Goal: Task Accomplishment & Management: Manage account settings

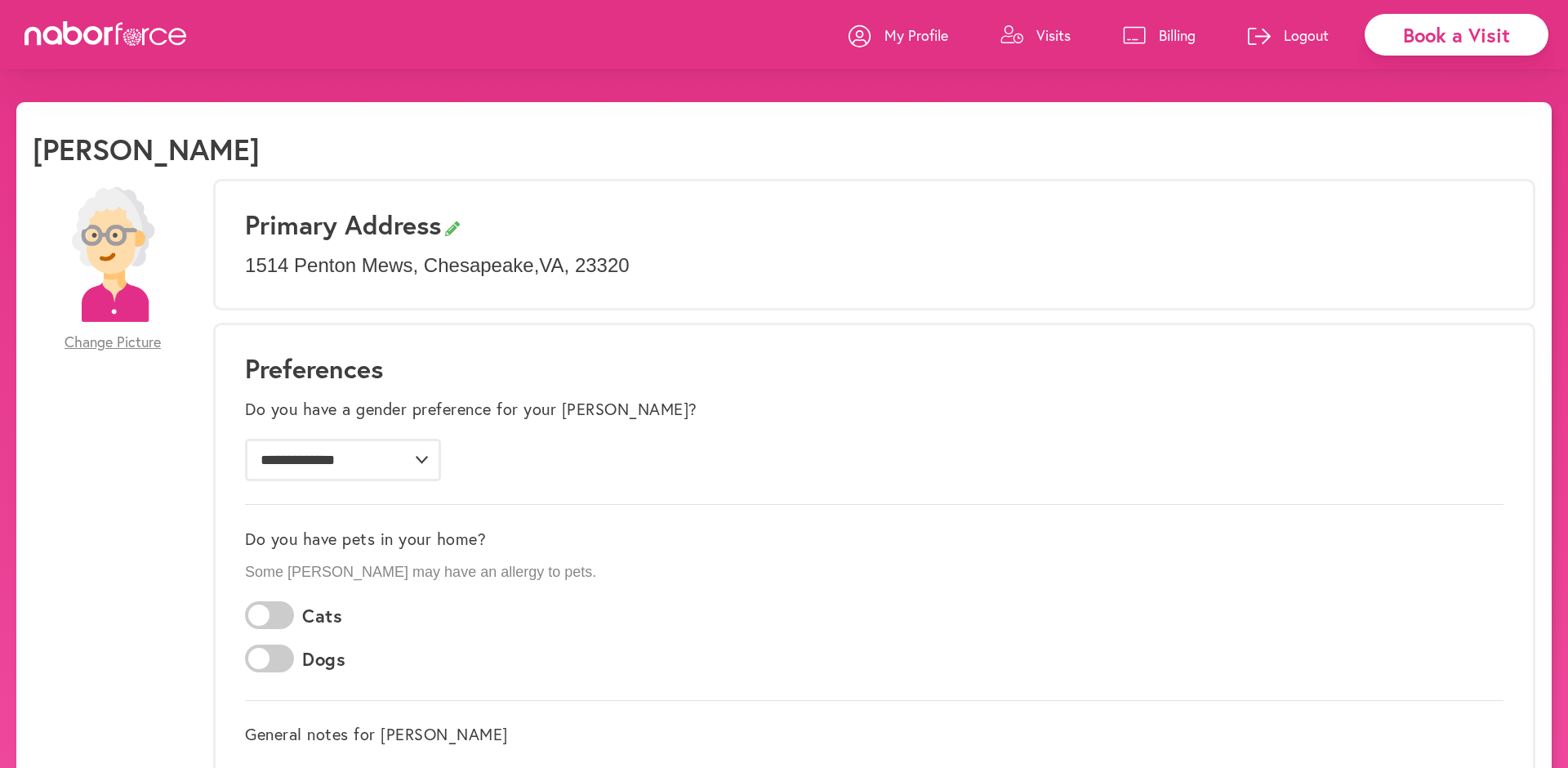
click at [1046, 166] on div "[PERSON_NAME]" at bounding box center [784, 155] width 1502 height 48
click at [142, 43] on icon at bounding box center [106, 33] width 164 height 25
click at [1168, 19] on link "Billing" at bounding box center [1158, 36] width 72 height 49
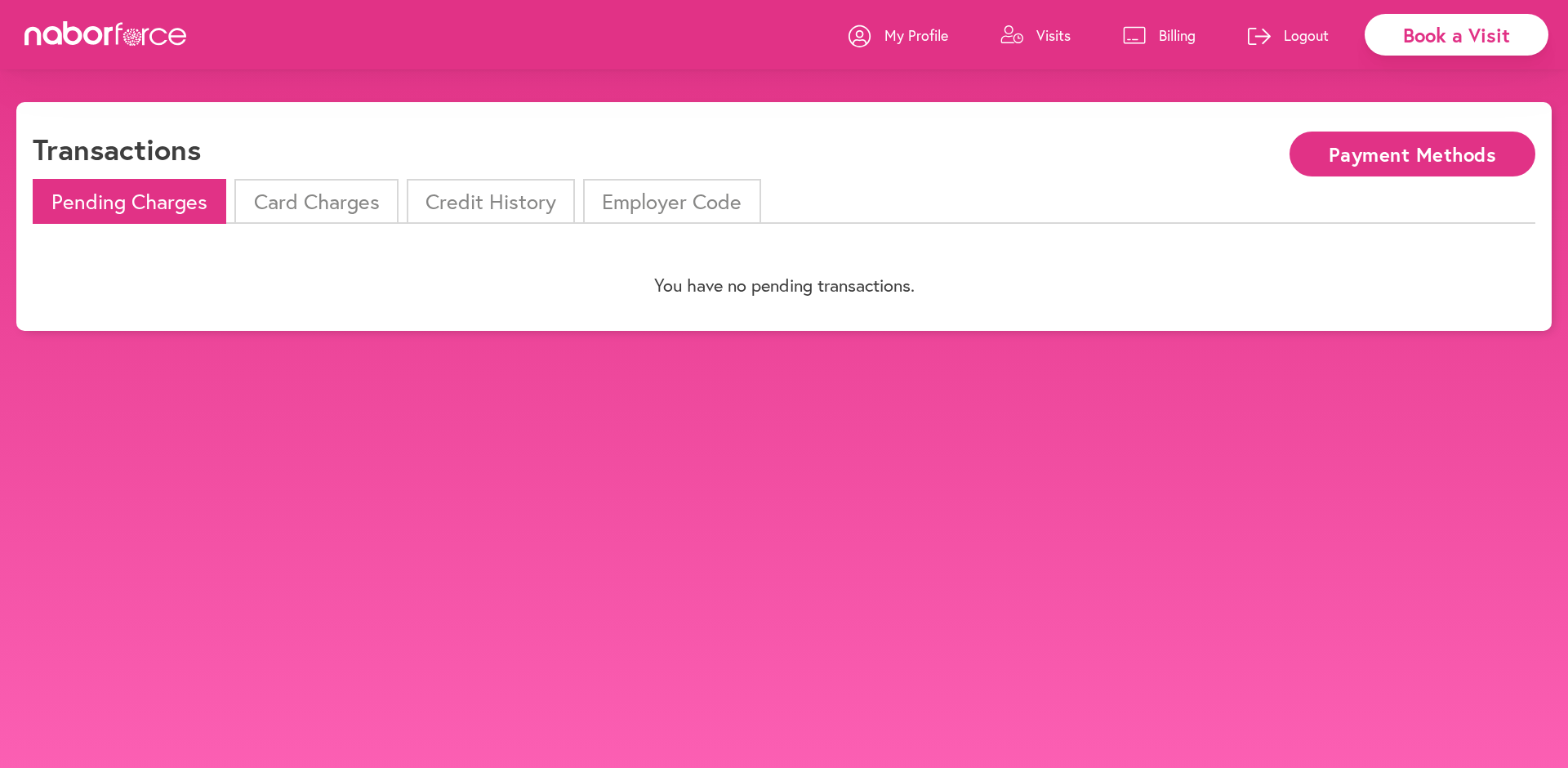
scroll to position [42, 0]
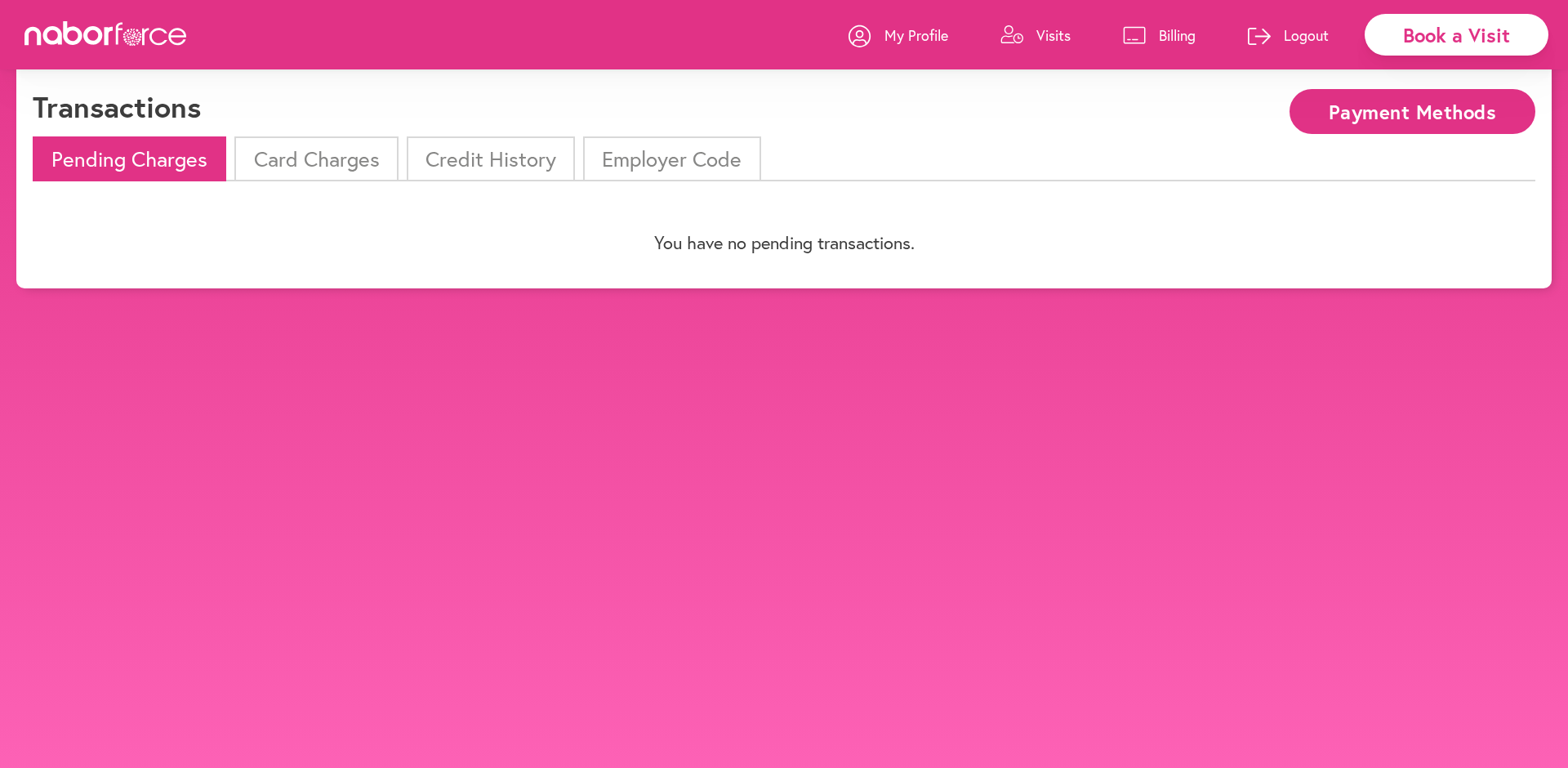
click at [513, 166] on li "Credit History" at bounding box center [491, 158] width 168 height 45
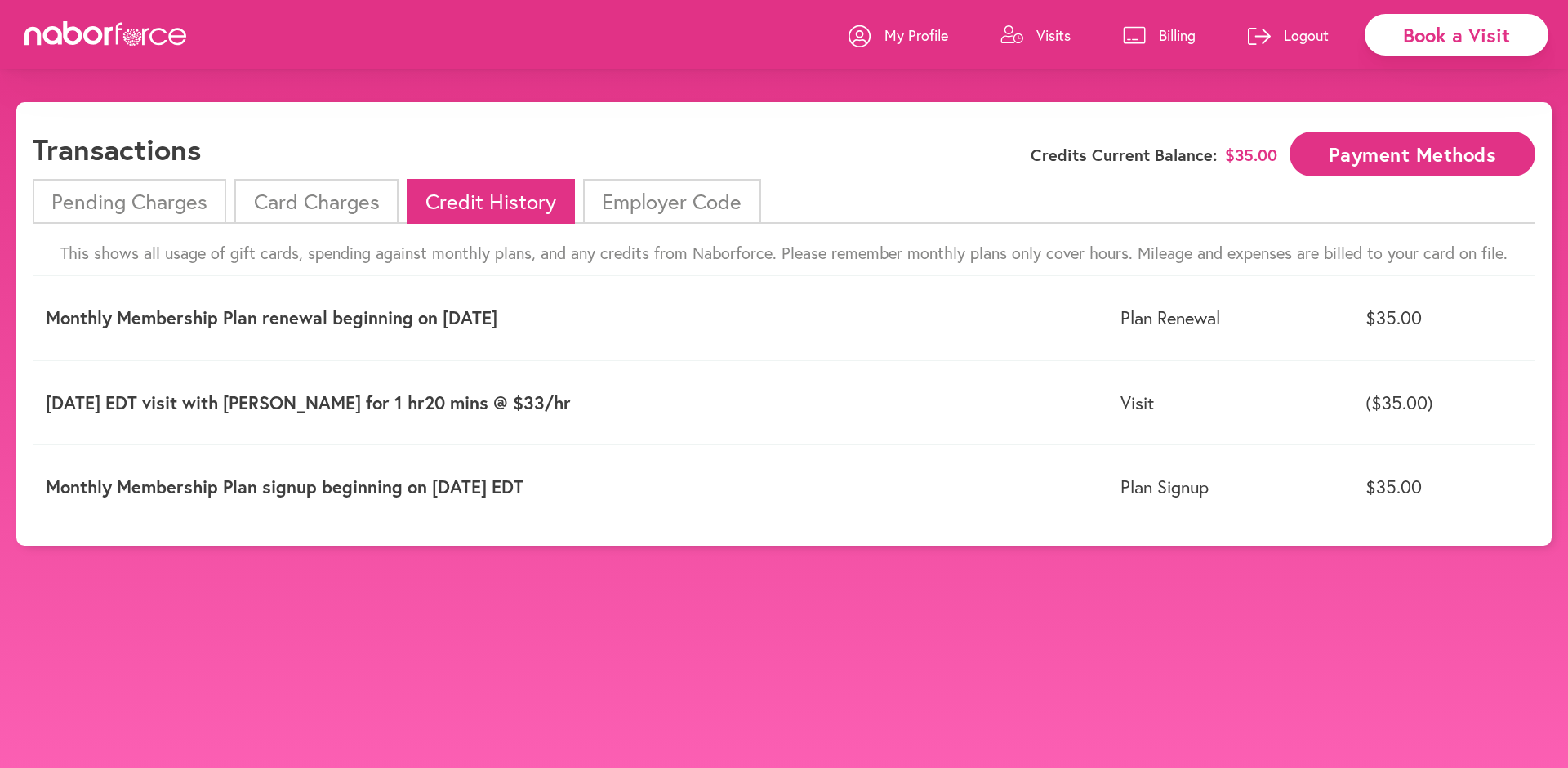
click at [339, 201] on li "Card Charges" at bounding box center [315, 201] width 164 height 45
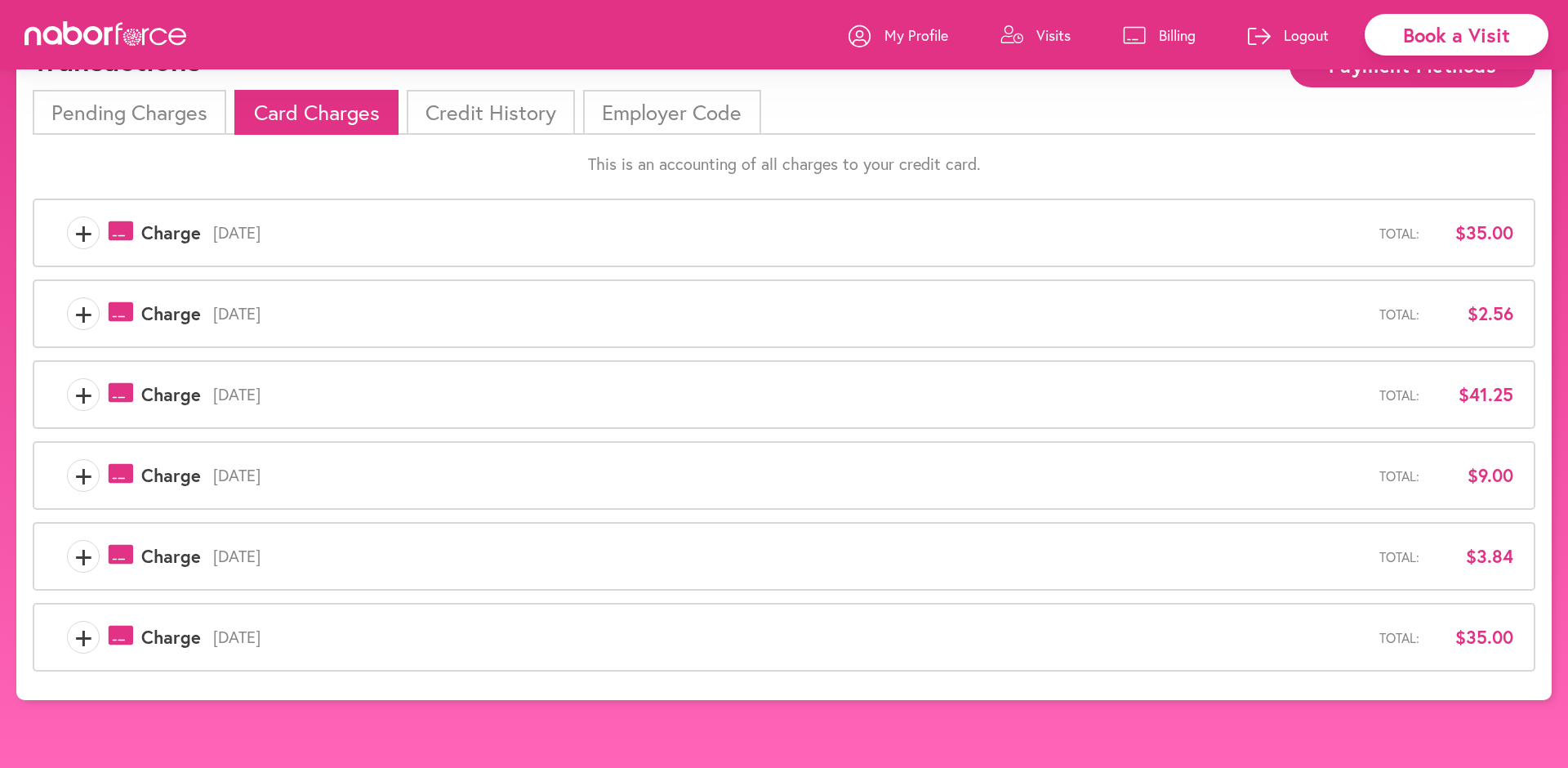
scroll to position [102, 0]
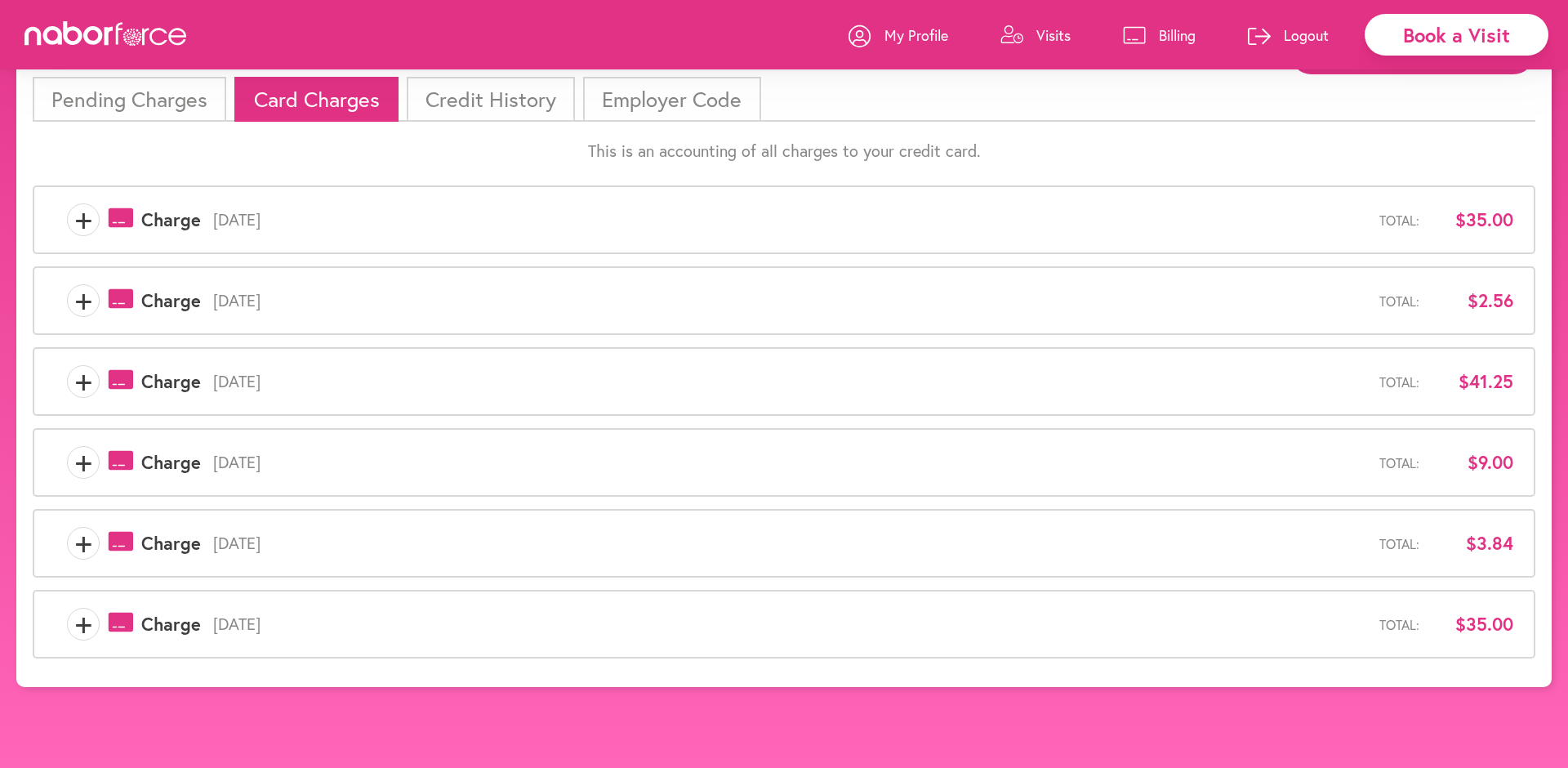
click at [139, 97] on li "Pending Charges" at bounding box center [130, 99] width 194 height 45
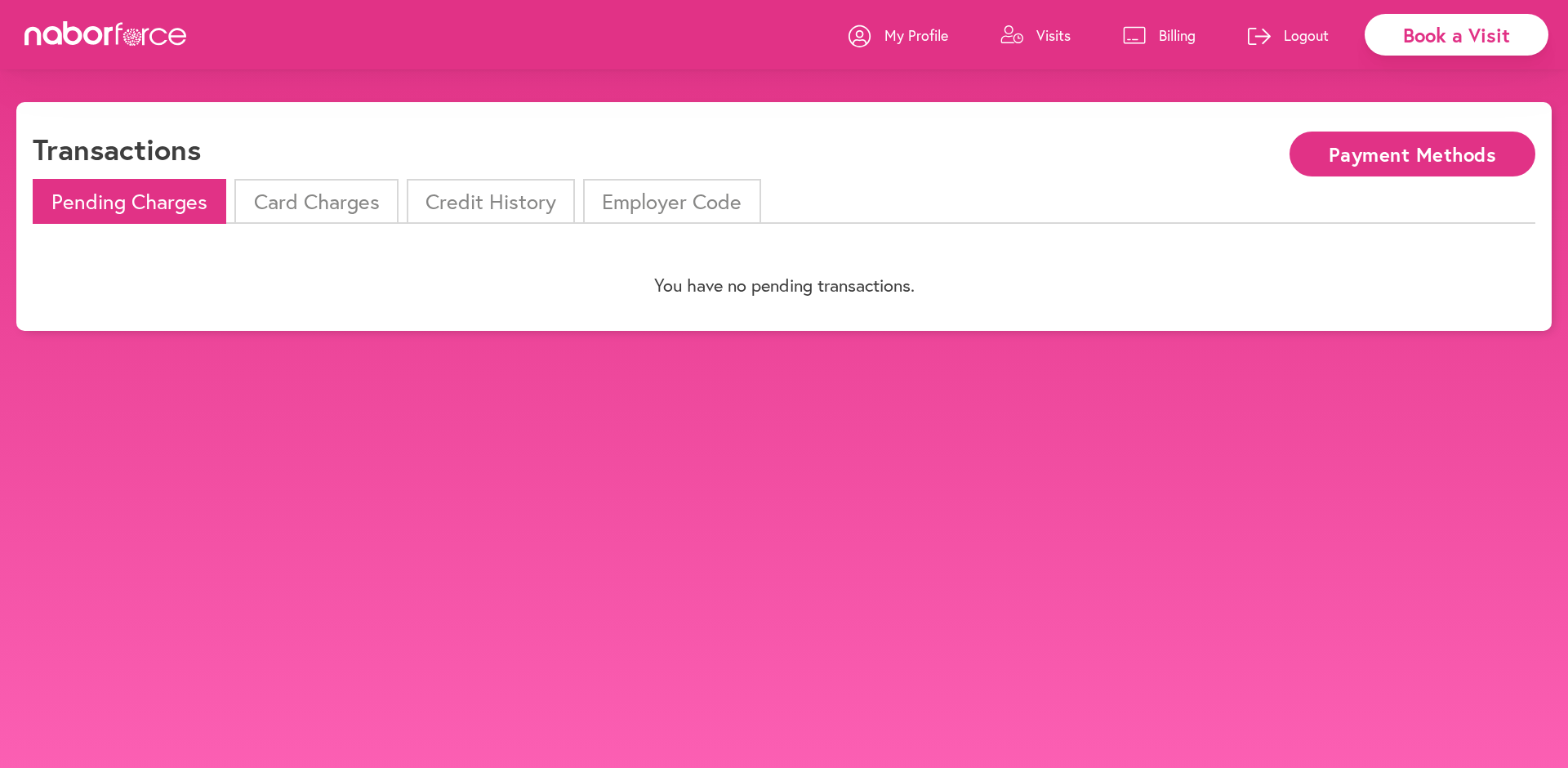
click at [330, 210] on li "Card Charges" at bounding box center [315, 201] width 164 height 45
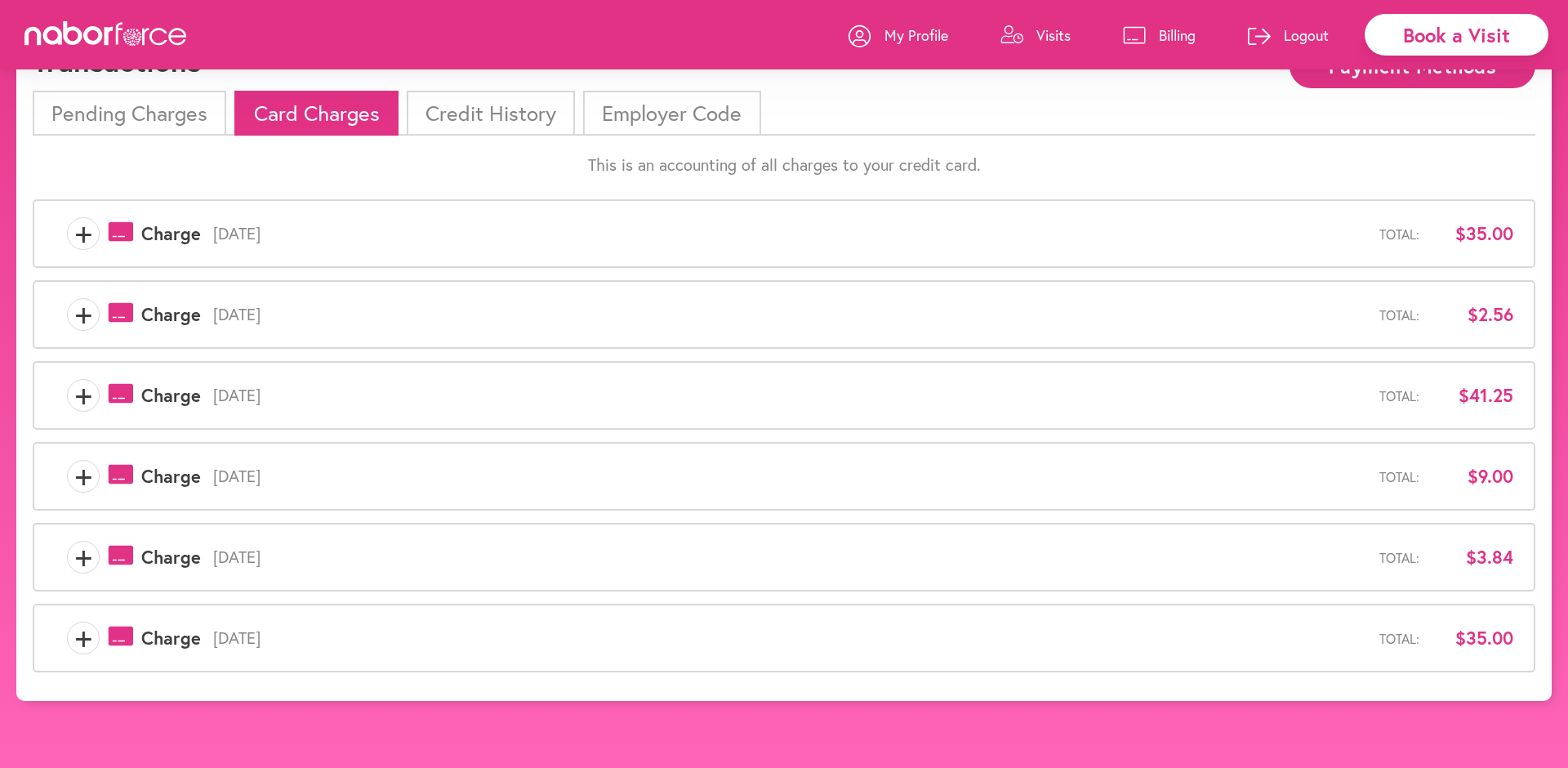
scroll to position [92, 0]
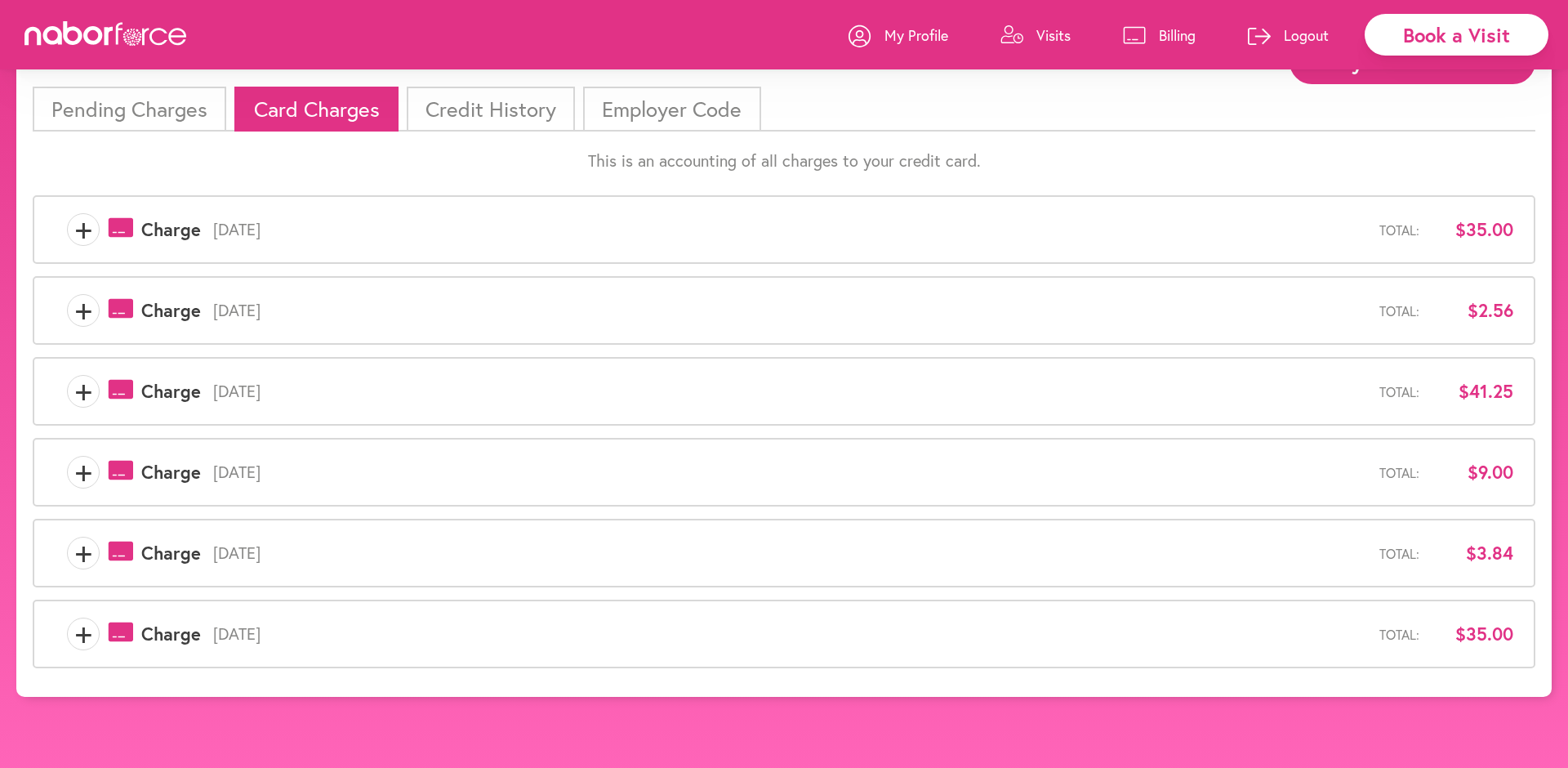
click at [83, 389] on span "+" at bounding box center [83, 391] width 31 height 33
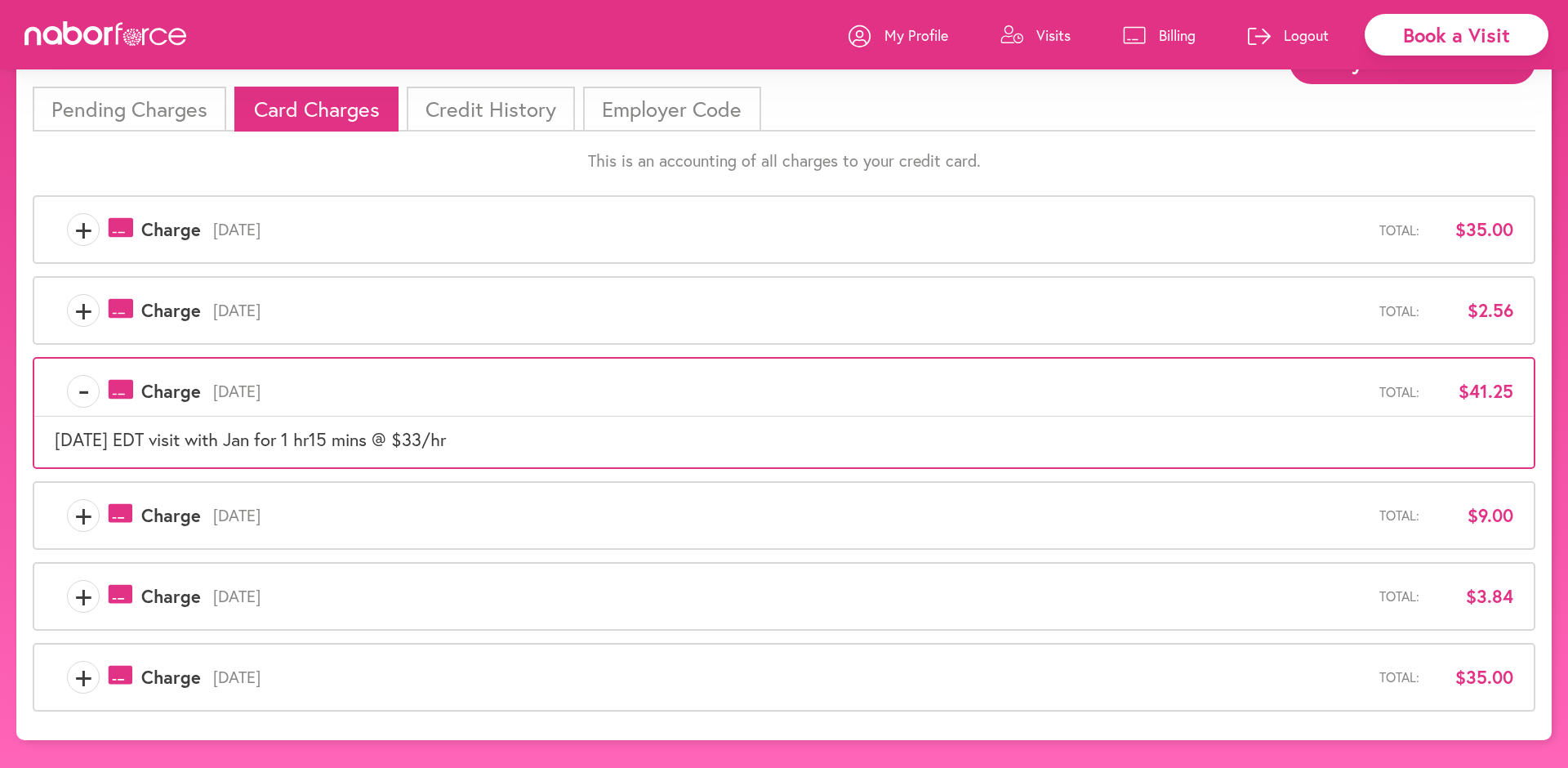
click at [83, 389] on span "-" at bounding box center [83, 391] width 31 height 33
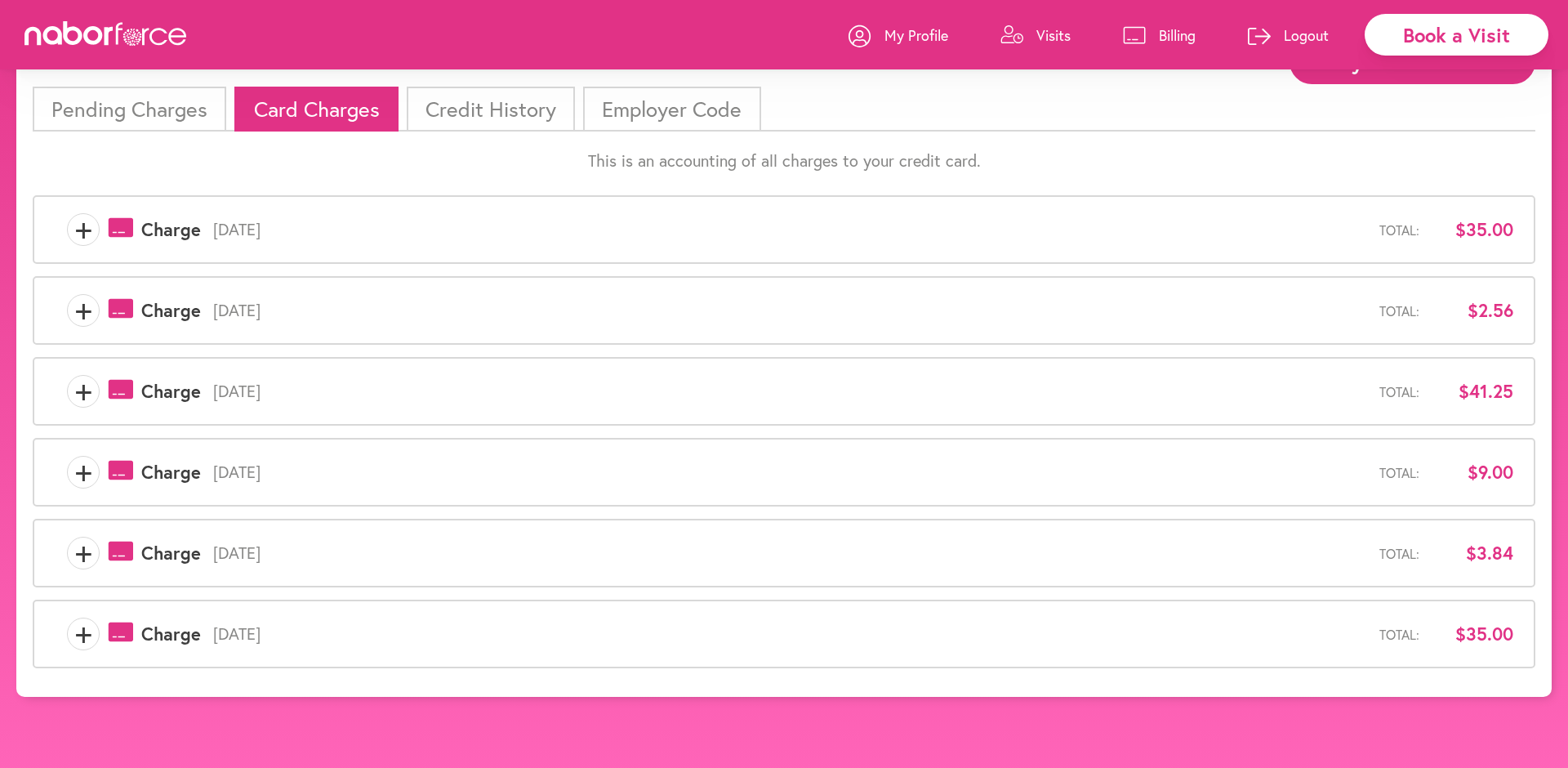
click at [79, 635] on span "+" at bounding box center [83, 634] width 31 height 33
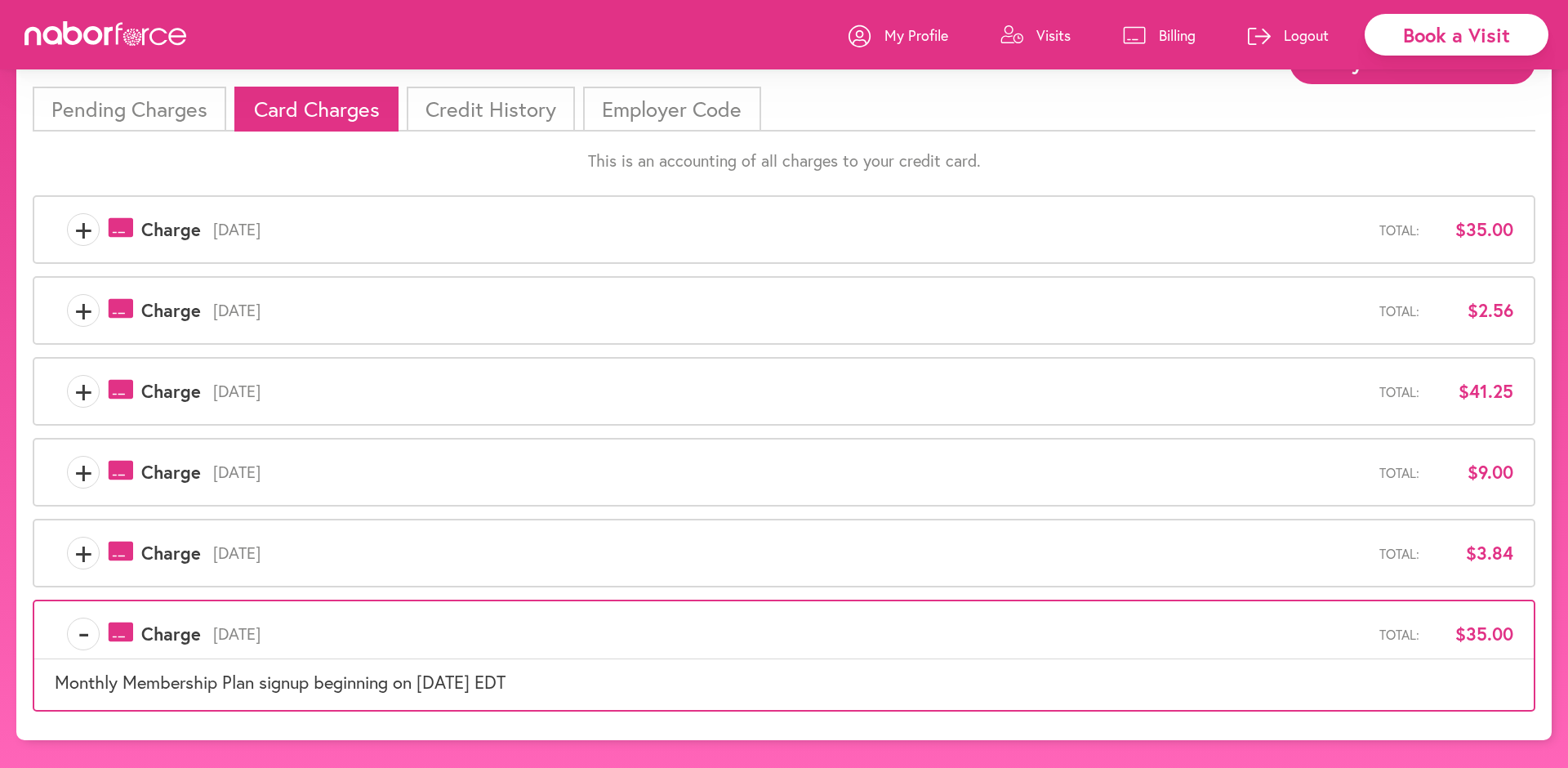
click at [80, 635] on span "-" at bounding box center [83, 634] width 31 height 33
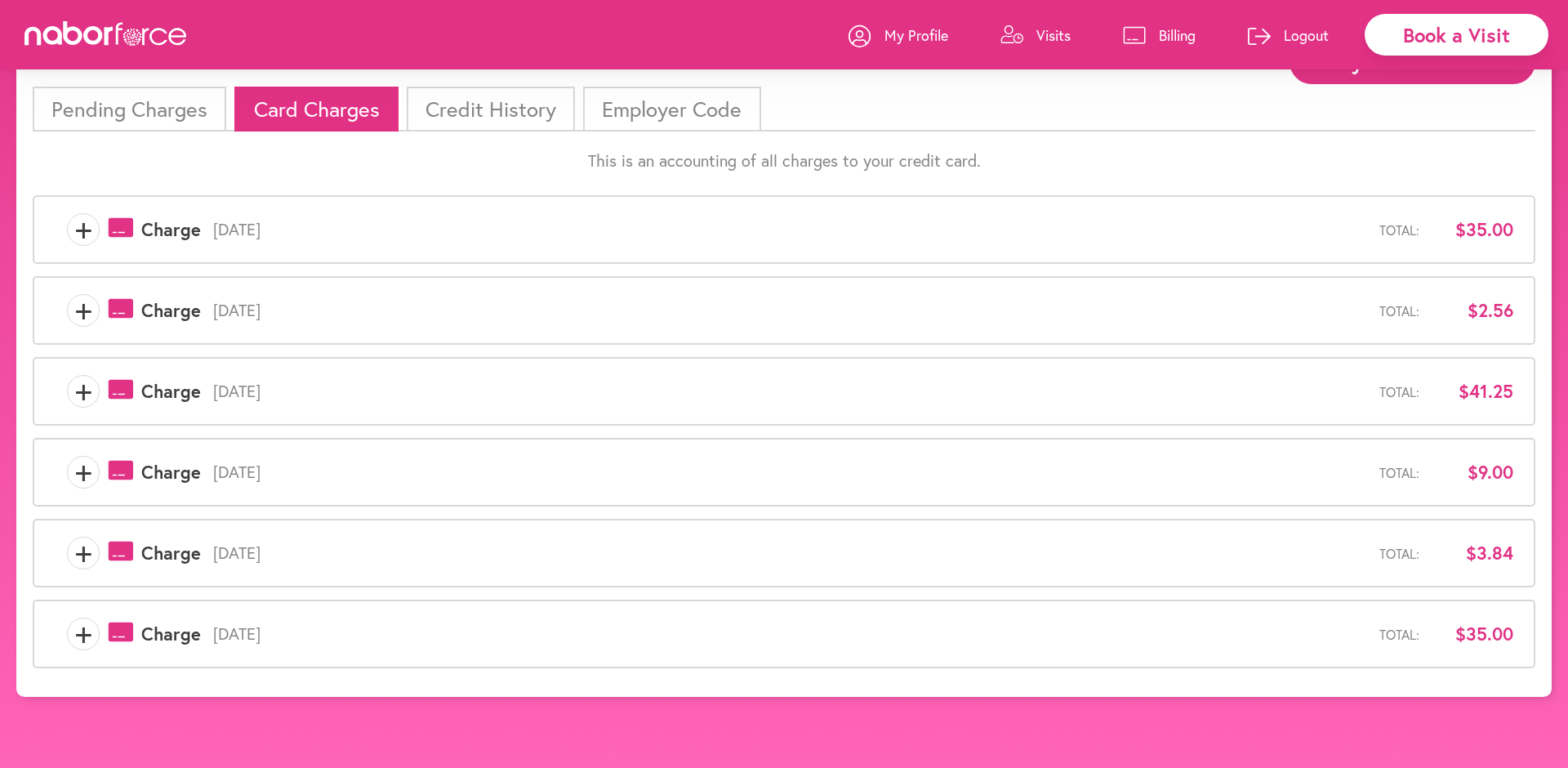
click at [79, 549] on span "+" at bounding box center [83, 553] width 31 height 33
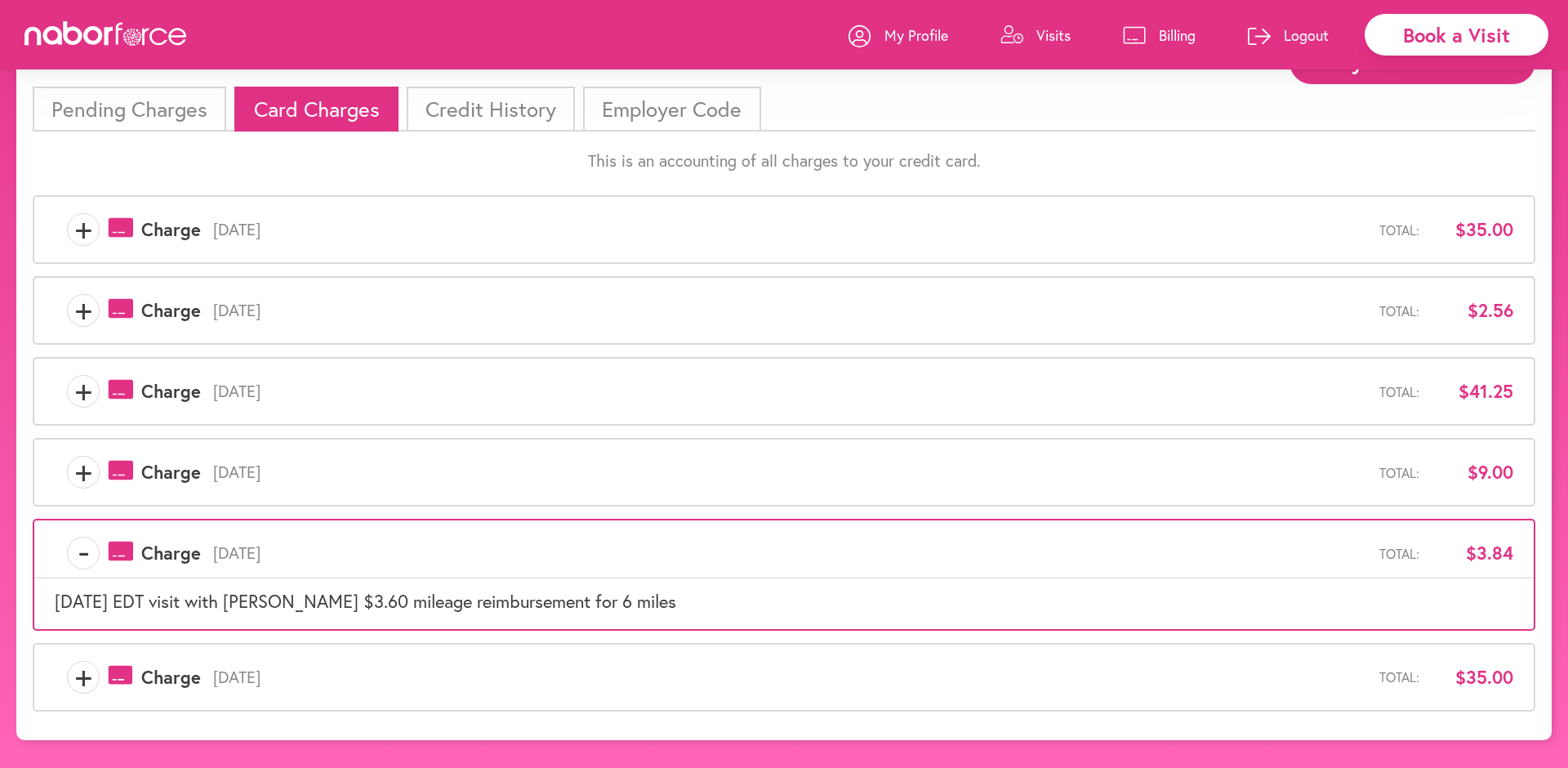
click at [80, 549] on span "-" at bounding box center [83, 553] width 31 height 33
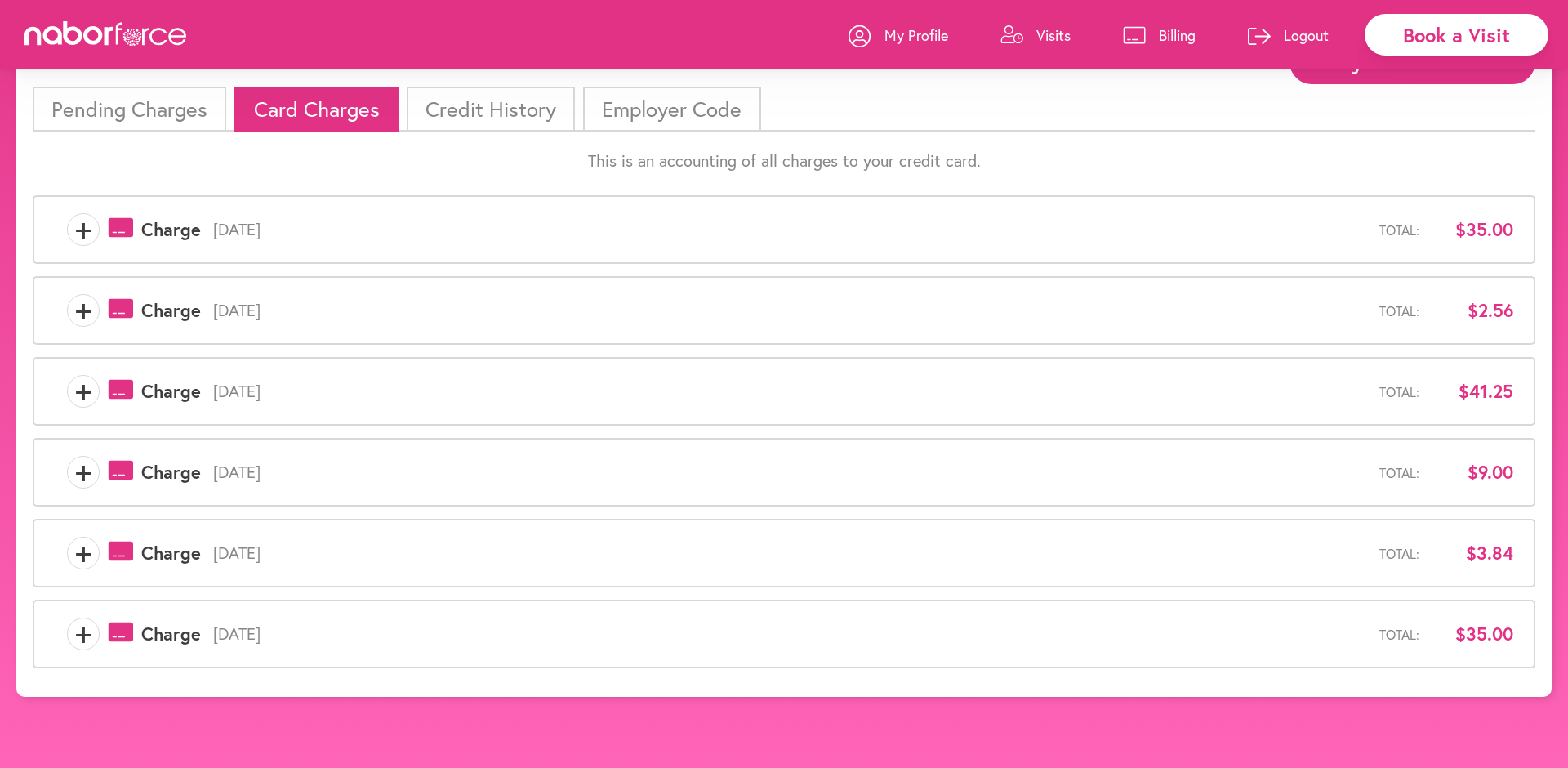
click at [85, 473] on span "+" at bounding box center [83, 472] width 31 height 33
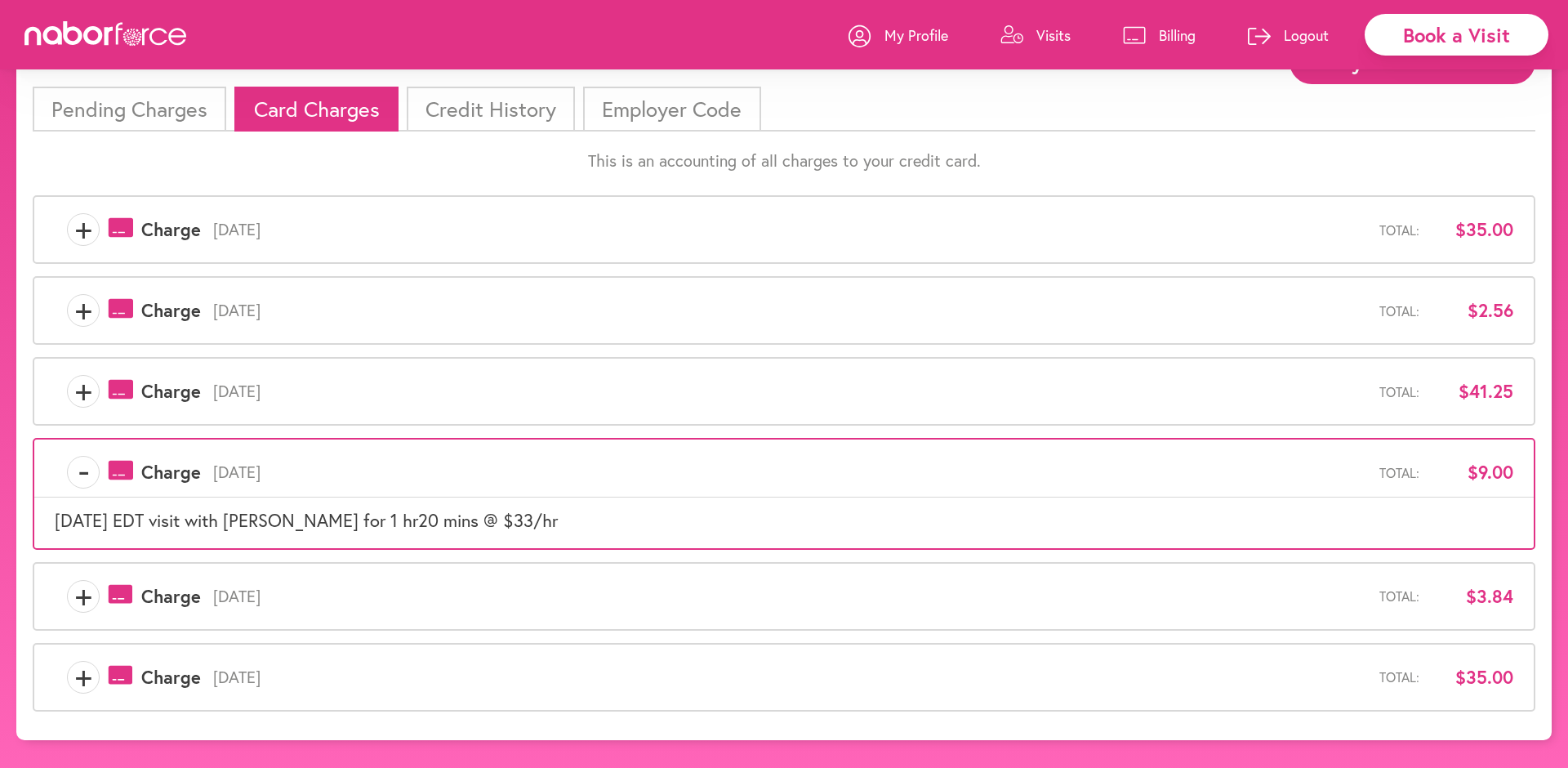
click at [85, 473] on span "-" at bounding box center [83, 472] width 31 height 33
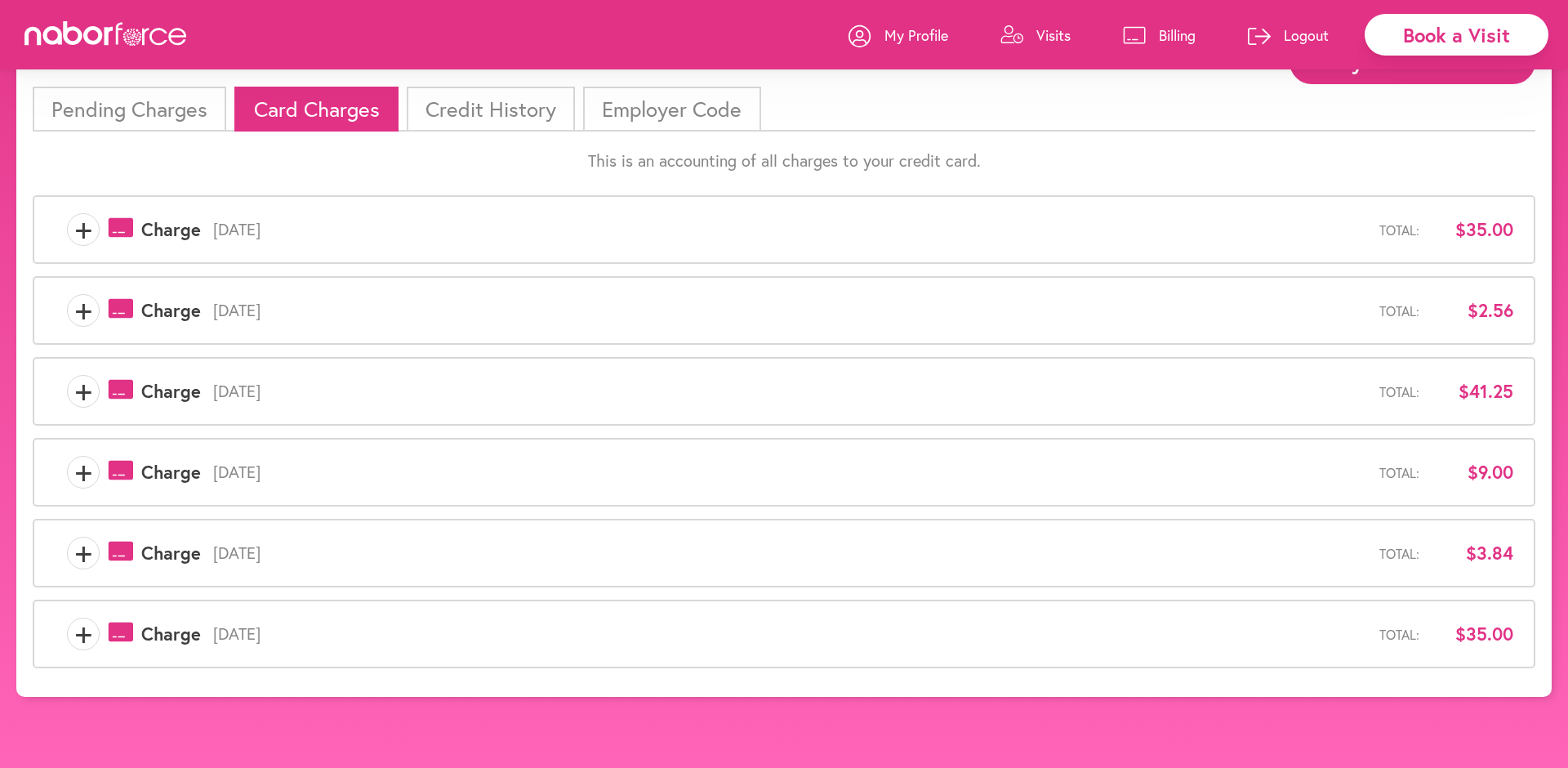
click at [1051, 12] on link "Visits" at bounding box center [1035, 36] width 70 height 49
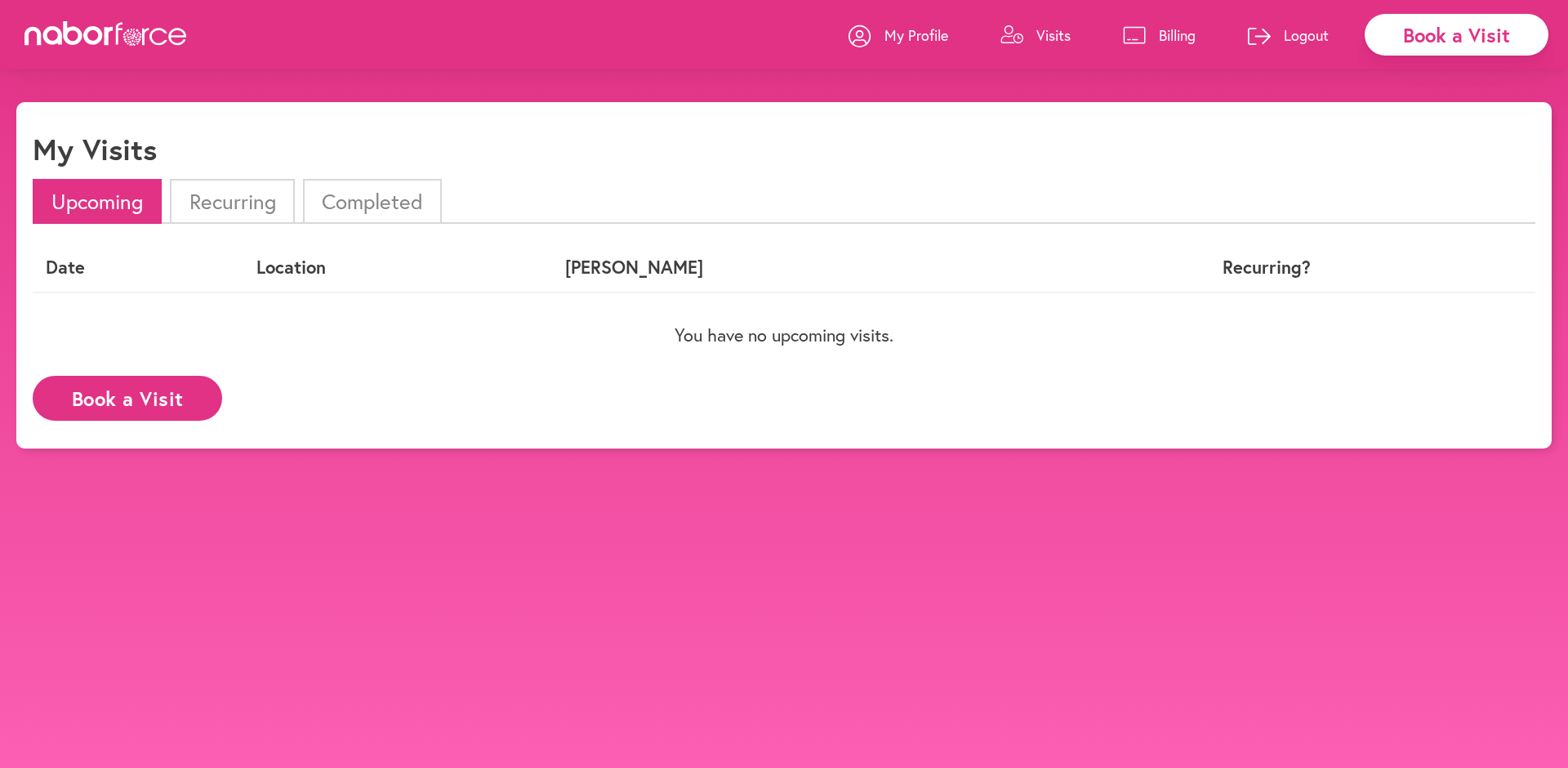
click at [400, 210] on li "Completed" at bounding box center [372, 201] width 139 height 45
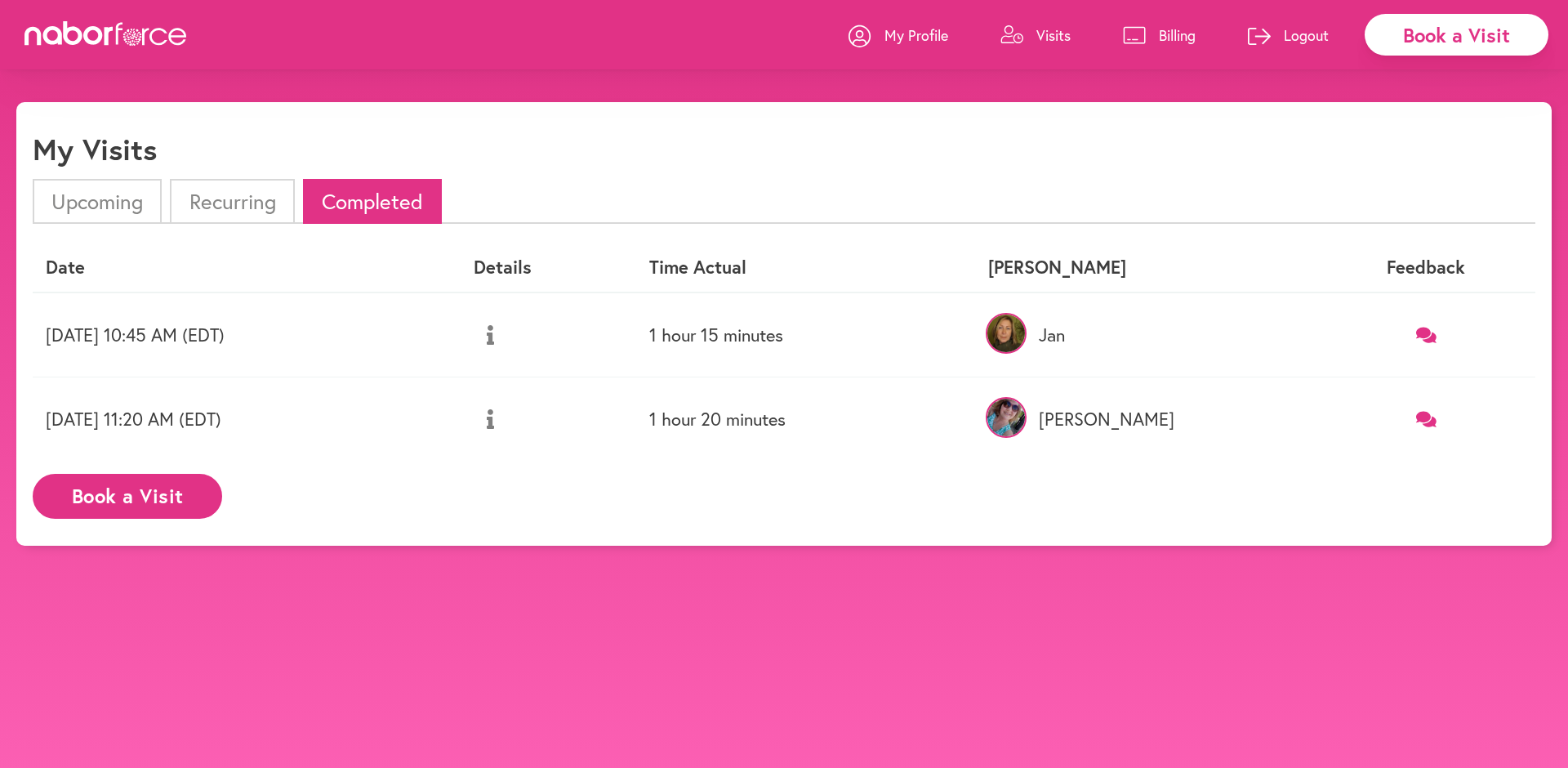
click at [494, 333] on icon at bounding box center [490, 334] width 7 height 19
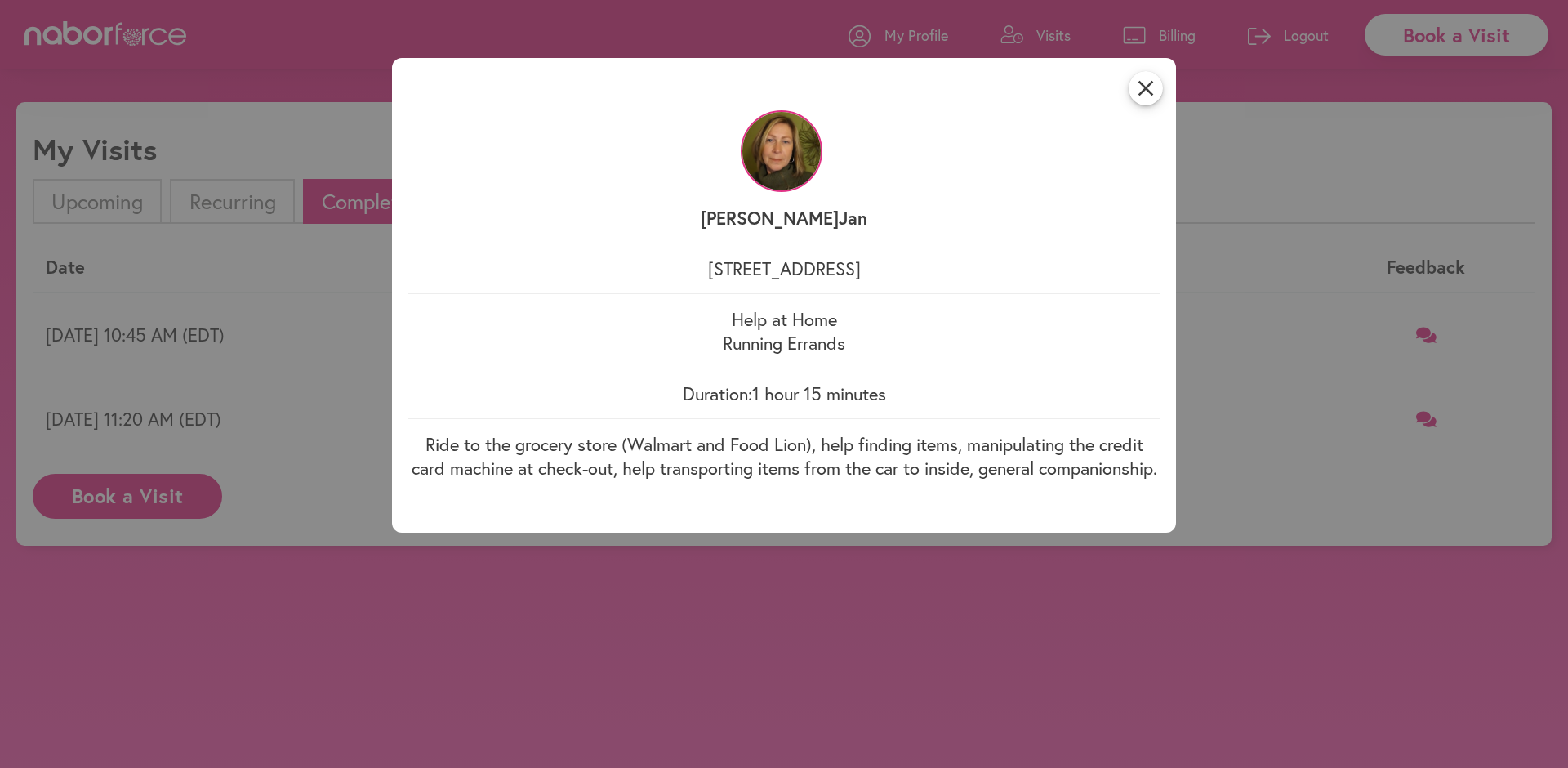
drag, startPoint x: 1144, startPoint y: 91, endPoint x: 1119, endPoint y: 100, distance: 26.6
click at [1143, 92] on icon "close" at bounding box center [1146, 89] width 35 height 35
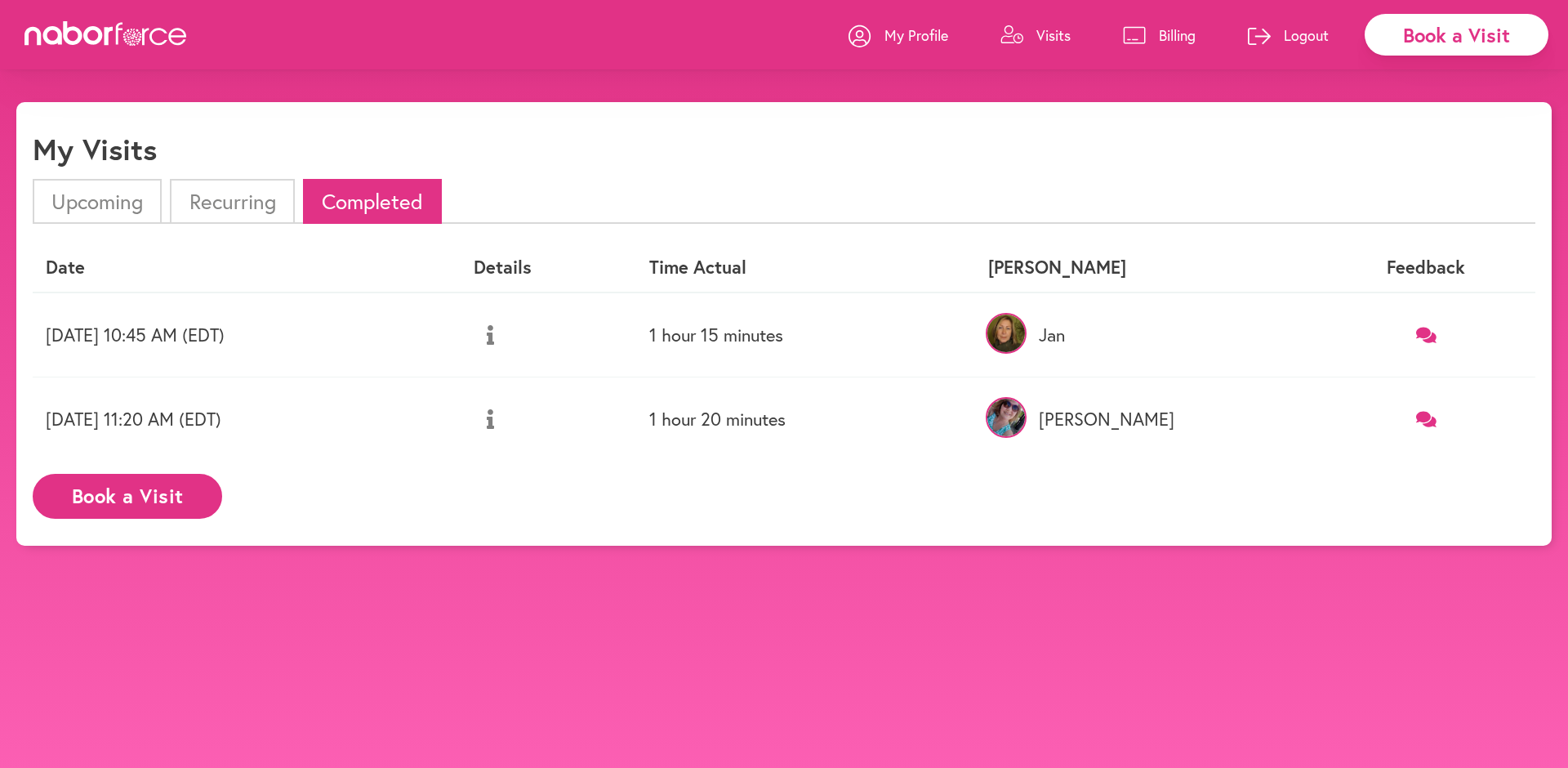
click at [494, 412] on icon at bounding box center [490, 418] width 7 height 19
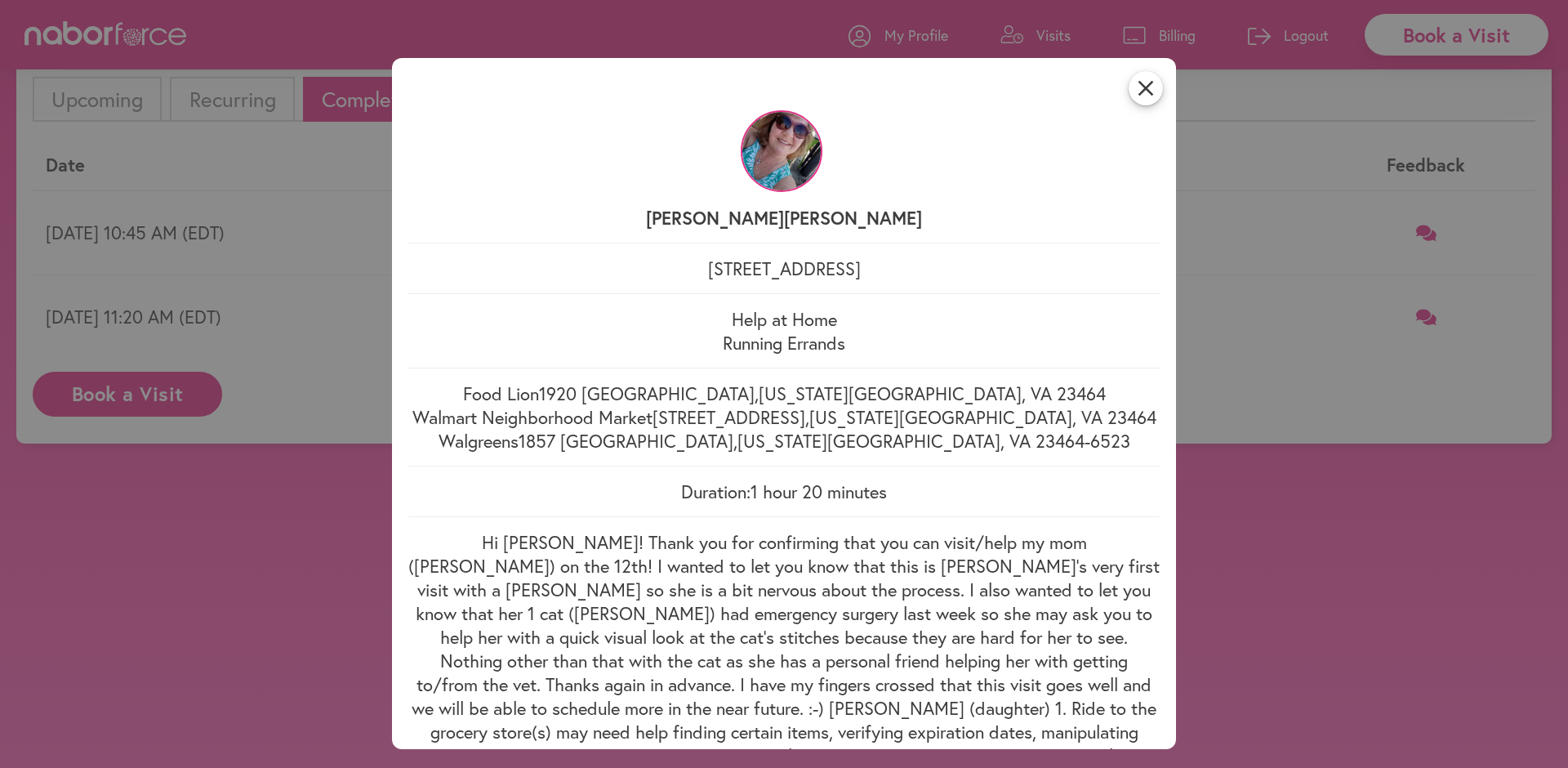
click at [1155, 85] on icon "close" at bounding box center [1146, 89] width 35 height 35
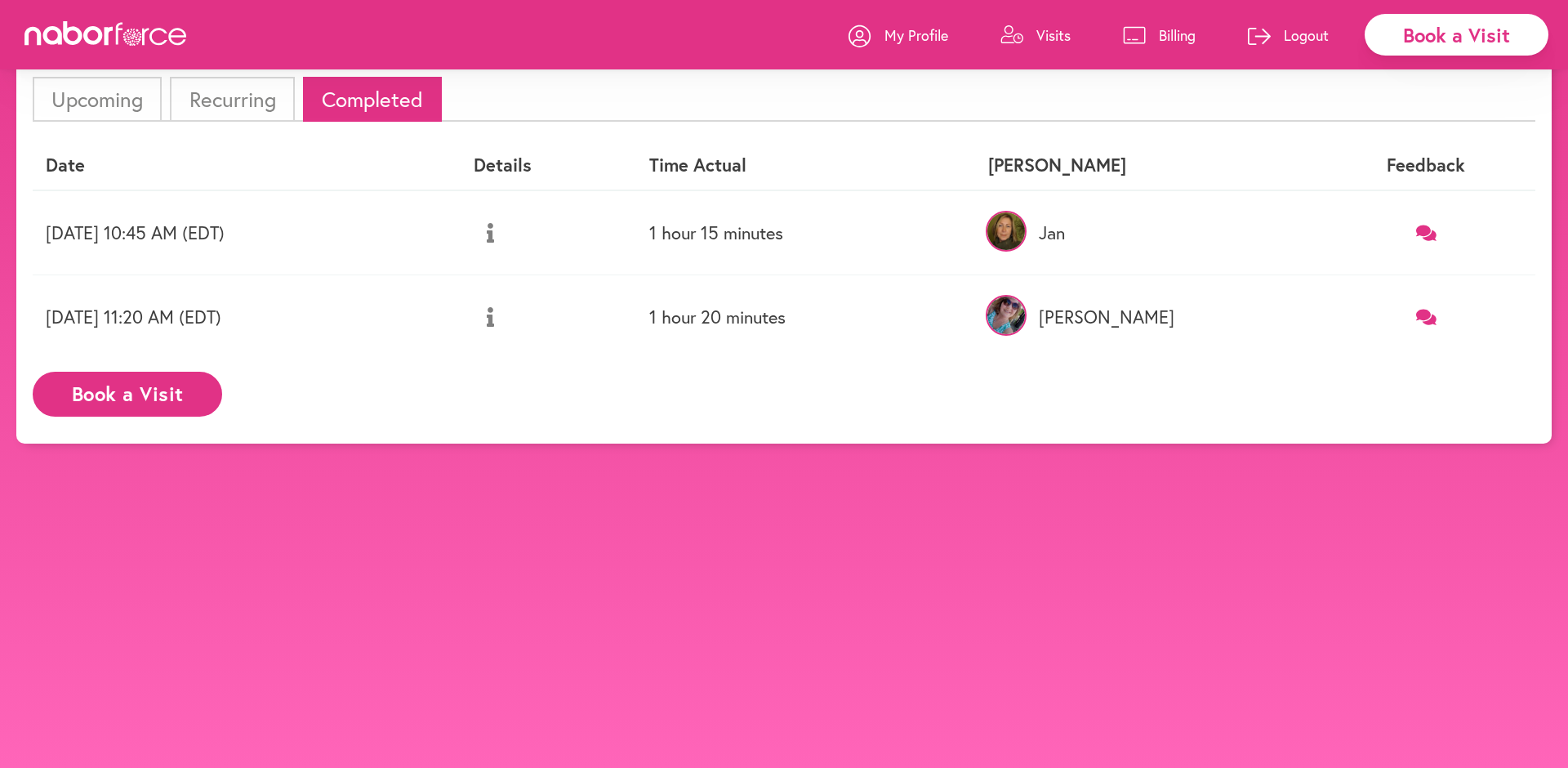
click at [258, 103] on li "Recurring" at bounding box center [232, 99] width 124 height 45
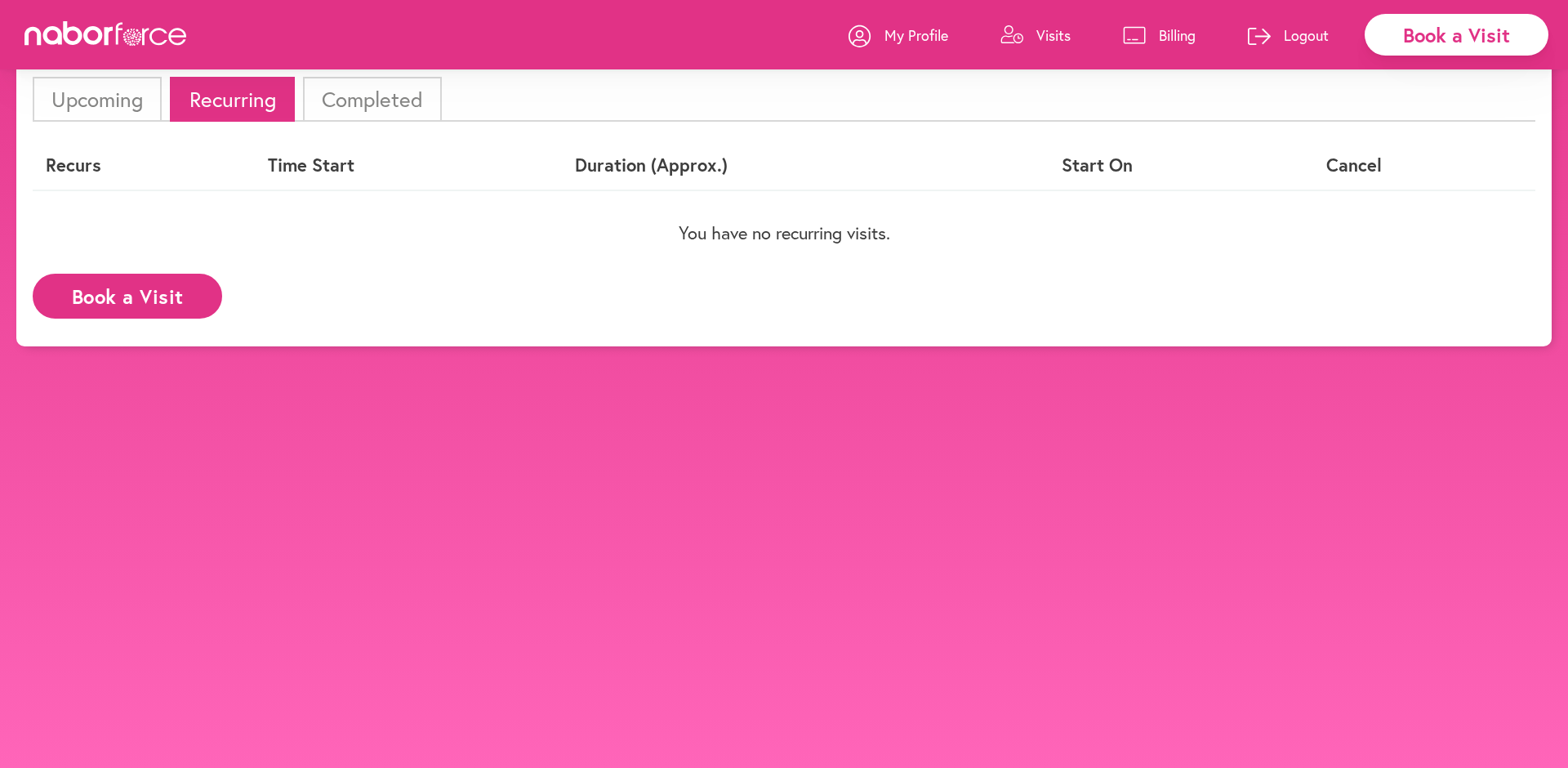
click at [115, 99] on li "Upcoming" at bounding box center [97, 99] width 129 height 45
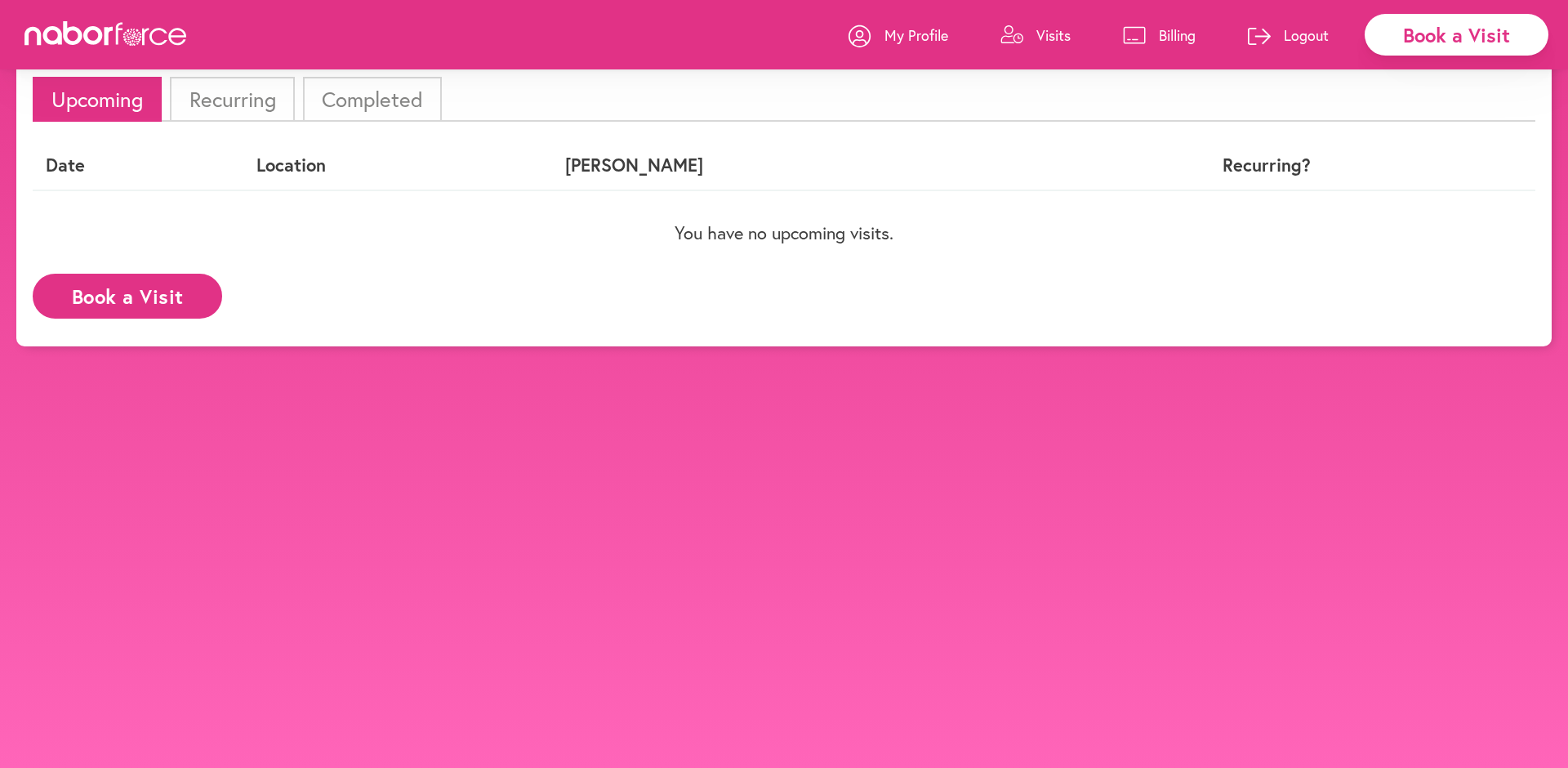
click at [219, 103] on li "Recurring" at bounding box center [232, 99] width 124 height 45
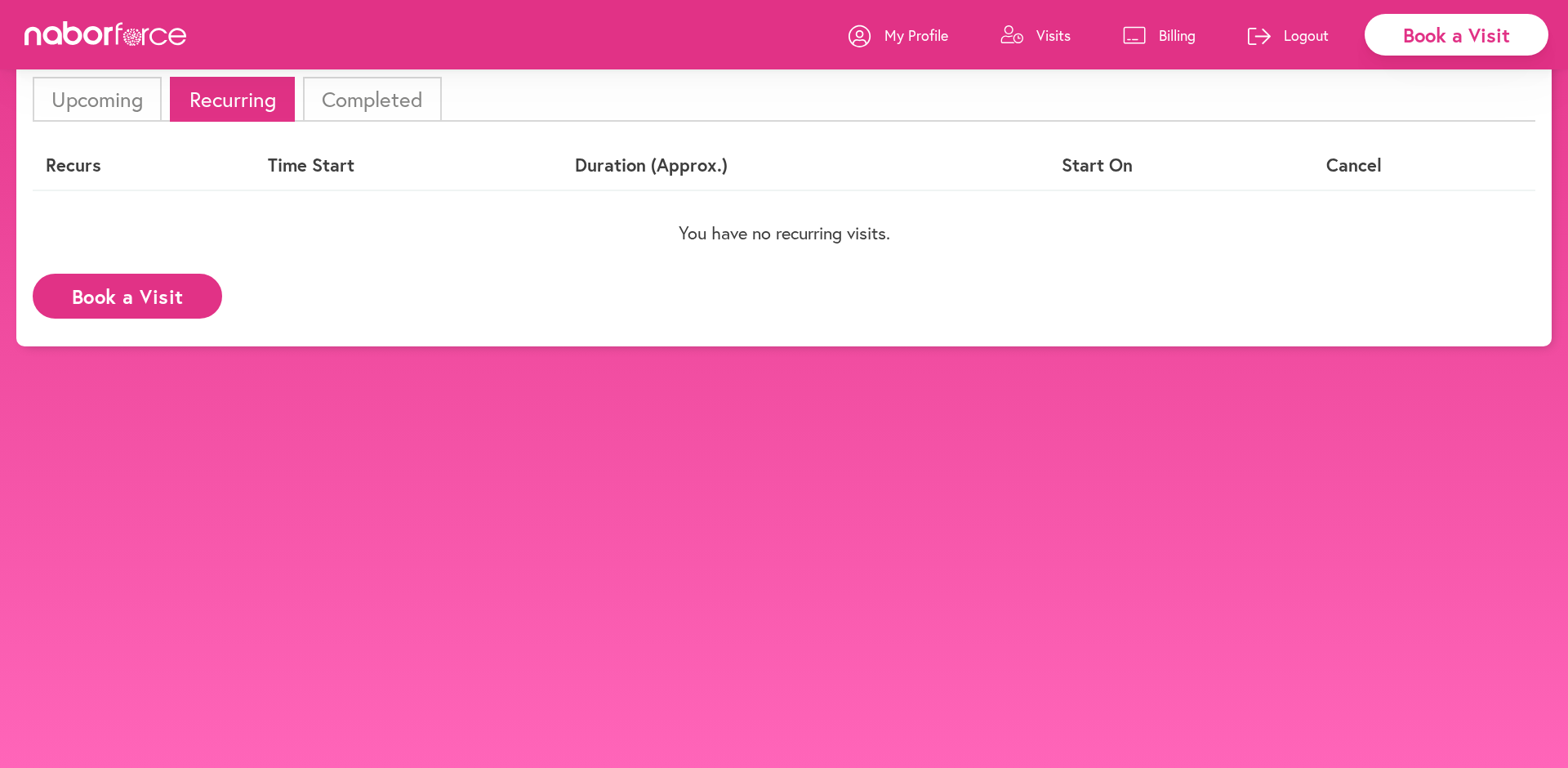
drag, startPoint x: 91, startPoint y: 96, endPoint x: 113, endPoint y: 95, distance: 22.0
click at [91, 96] on li "Upcoming" at bounding box center [97, 99] width 129 height 45
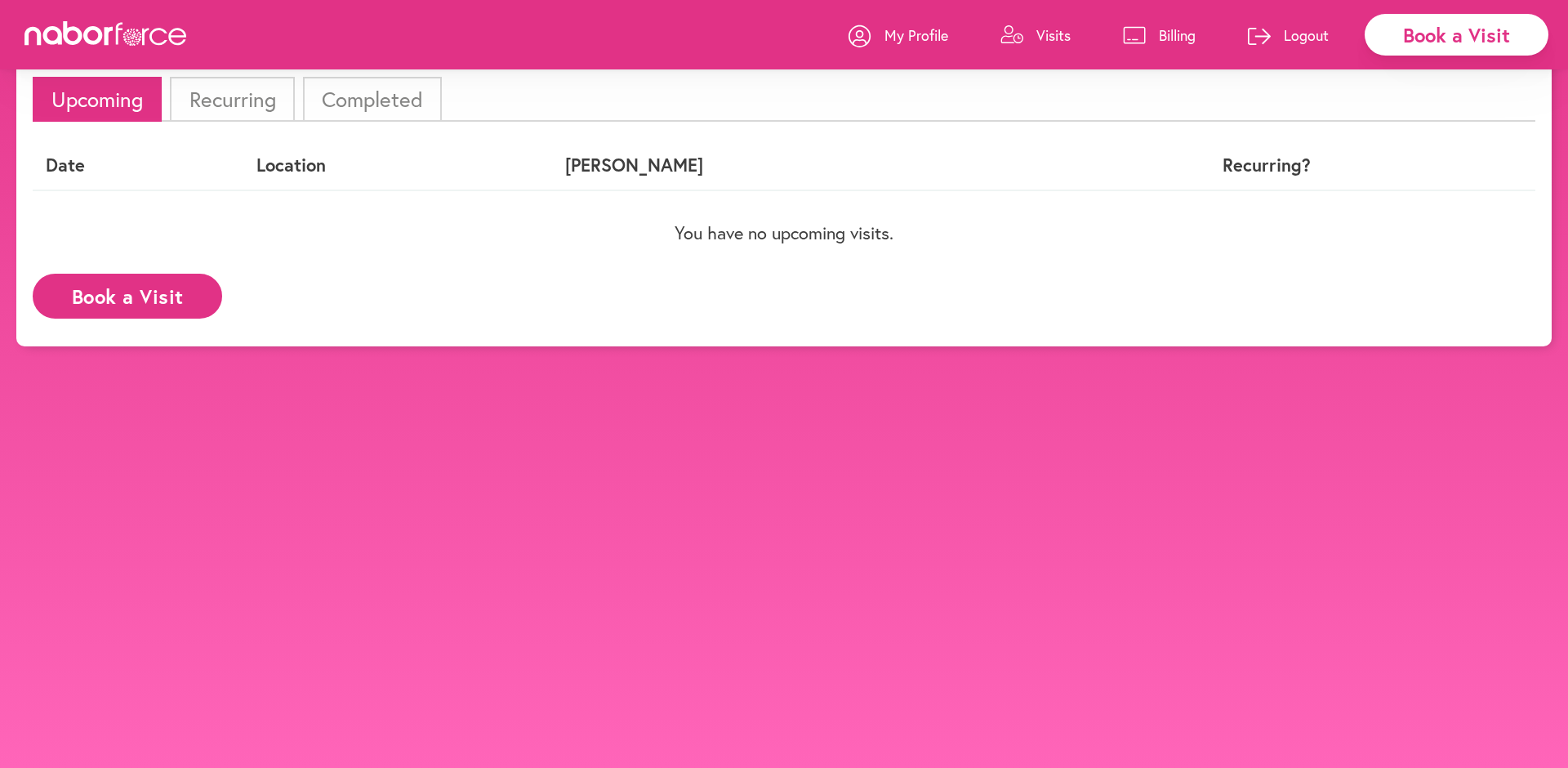
click at [354, 95] on li "Completed" at bounding box center [372, 99] width 139 height 45
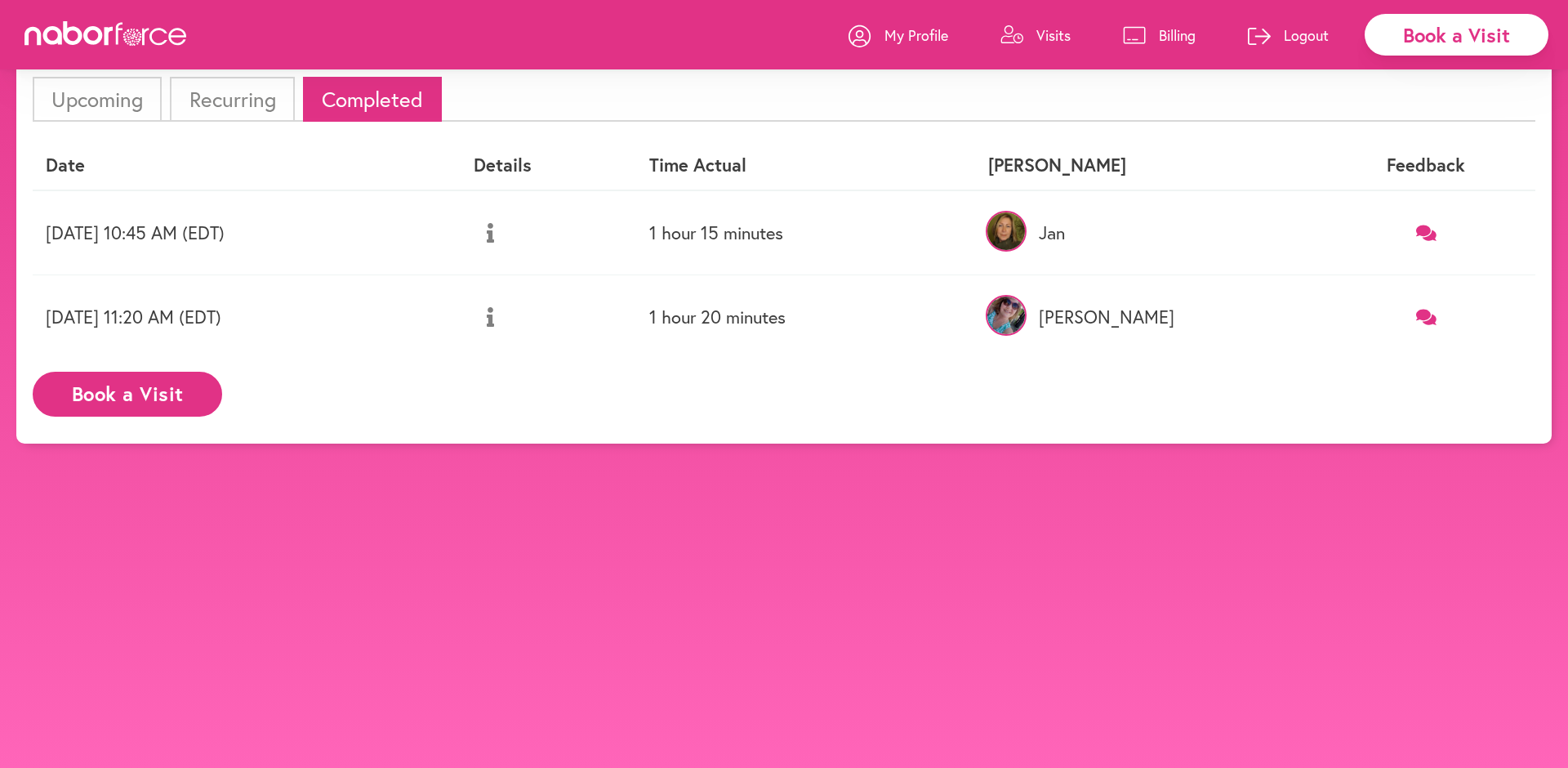
click at [1423, 315] on icon at bounding box center [1426, 316] width 20 height 16
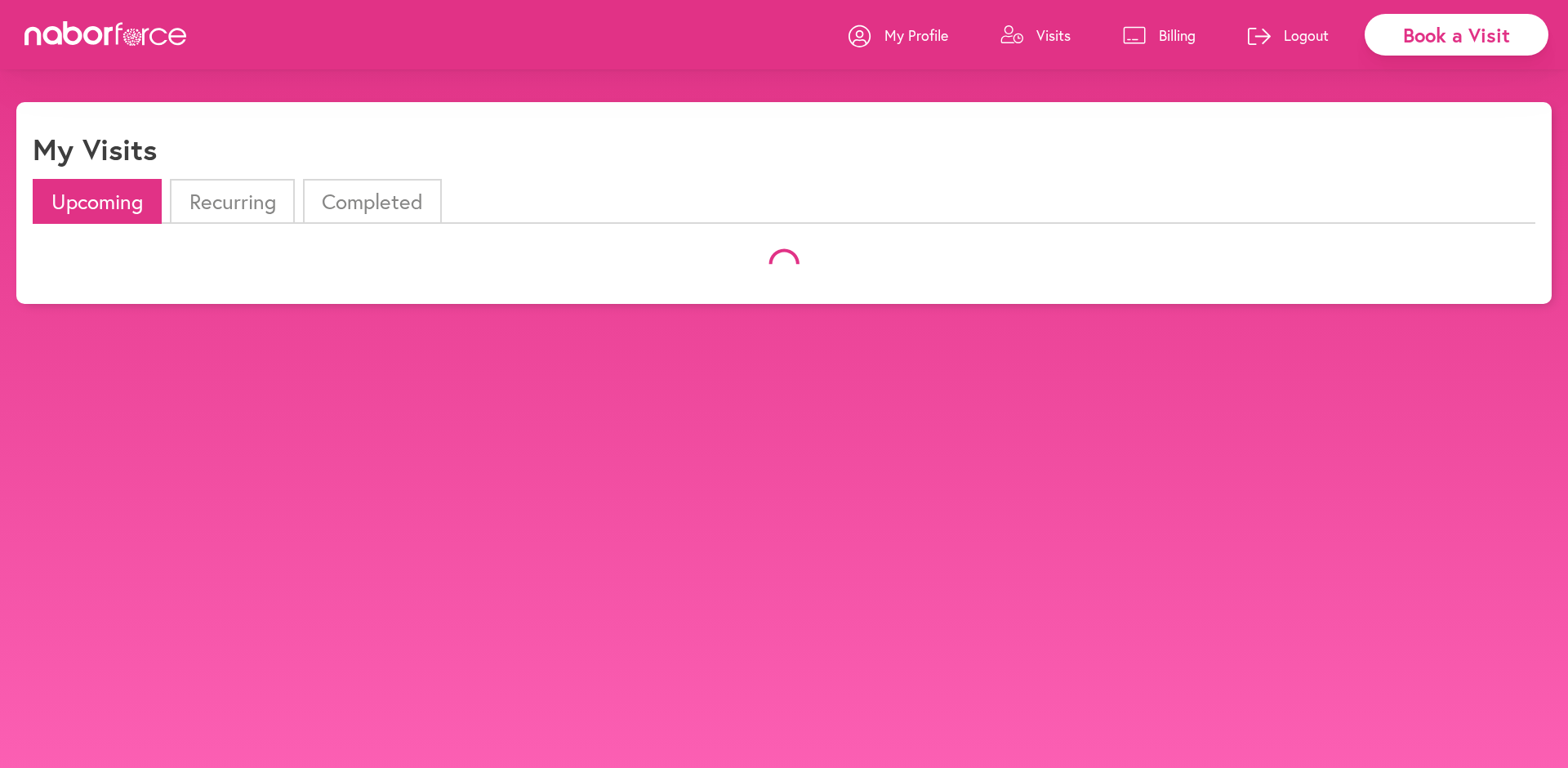
scroll to position [102, 0]
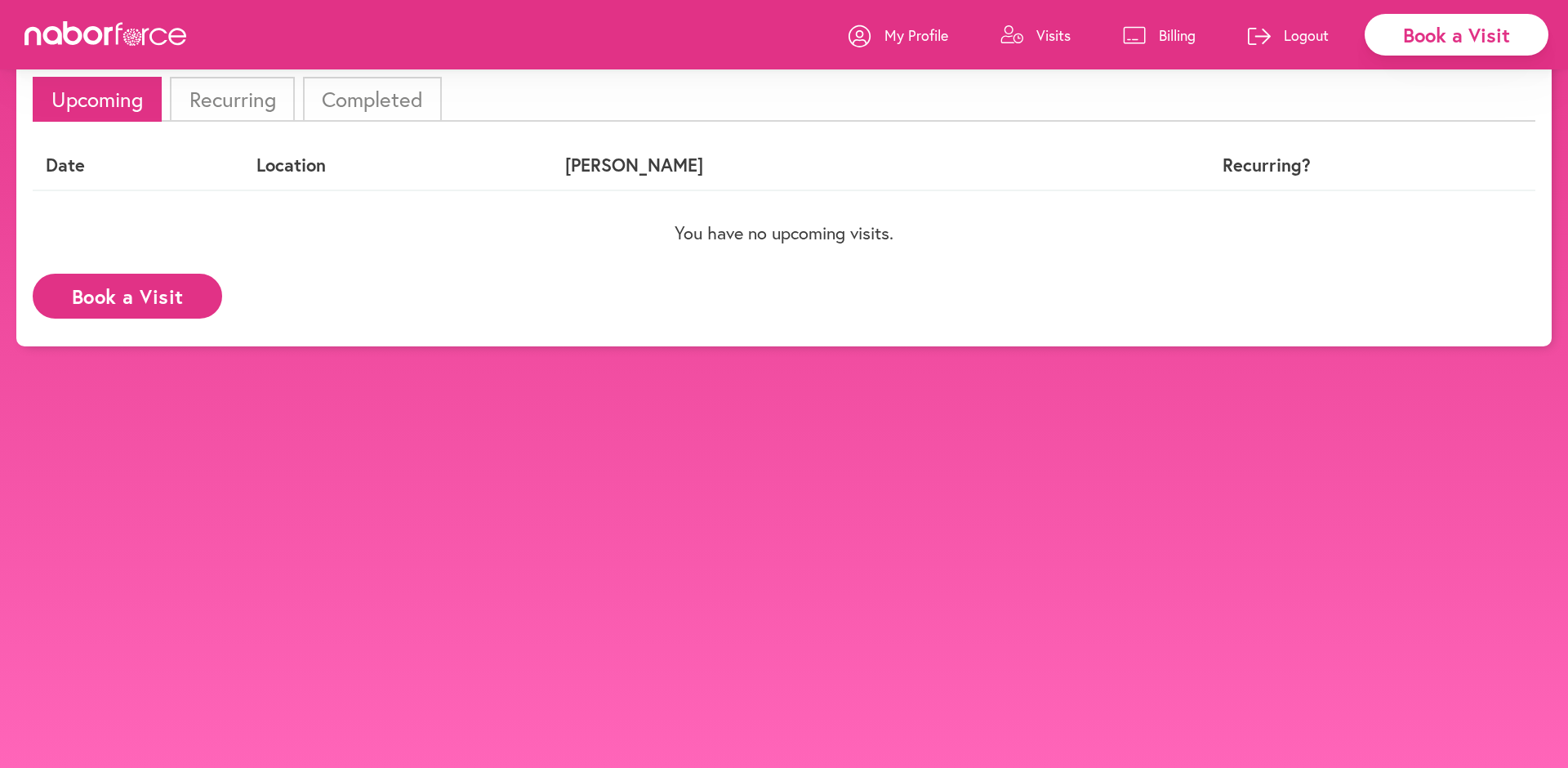
click at [914, 18] on link "My Profile" at bounding box center [898, 36] width 100 height 49
